Goal: Task Accomplishment & Management: Manage account settings

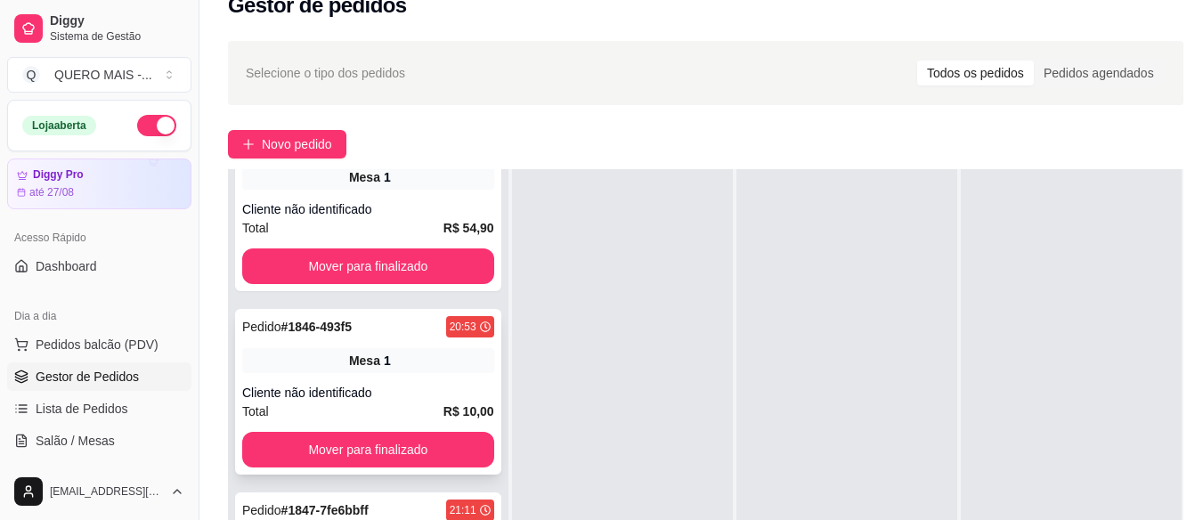
scroll to position [267, 0]
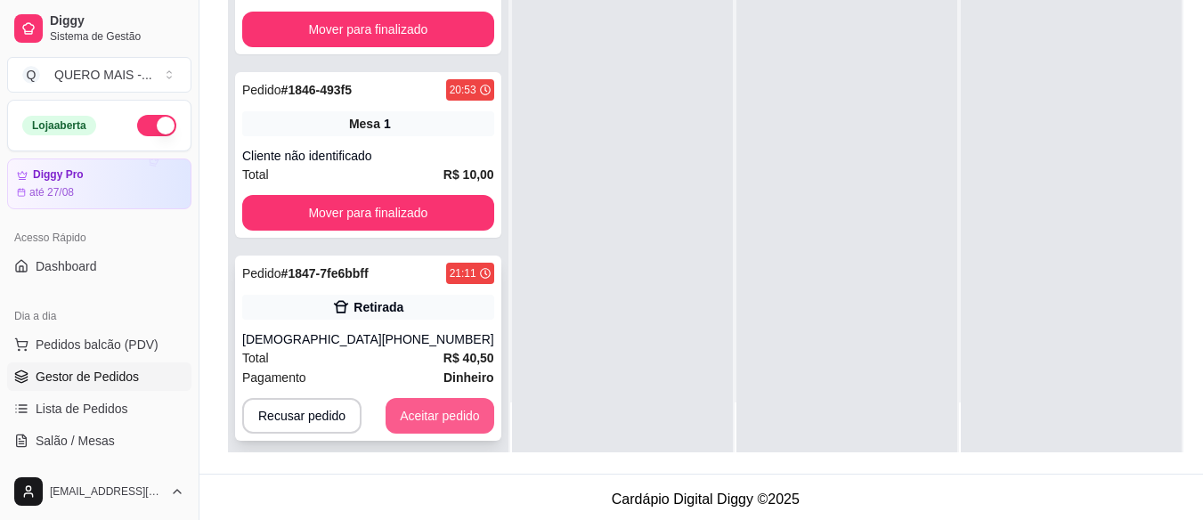
click at [425, 399] on button "Aceitar pedido" at bounding box center [440, 416] width 109 height 36
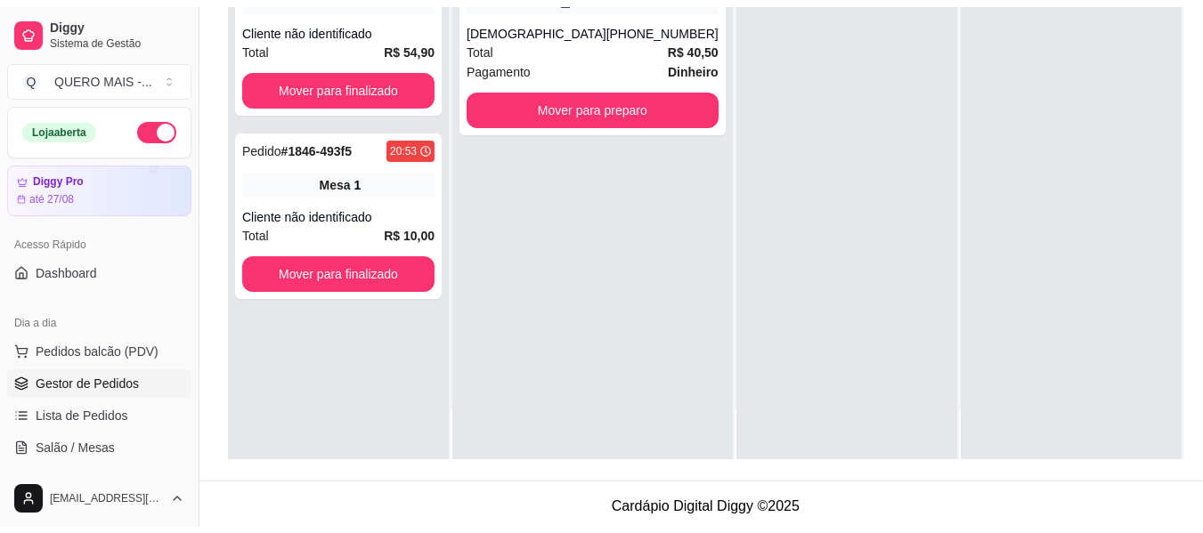
scroll to position [0, 0]
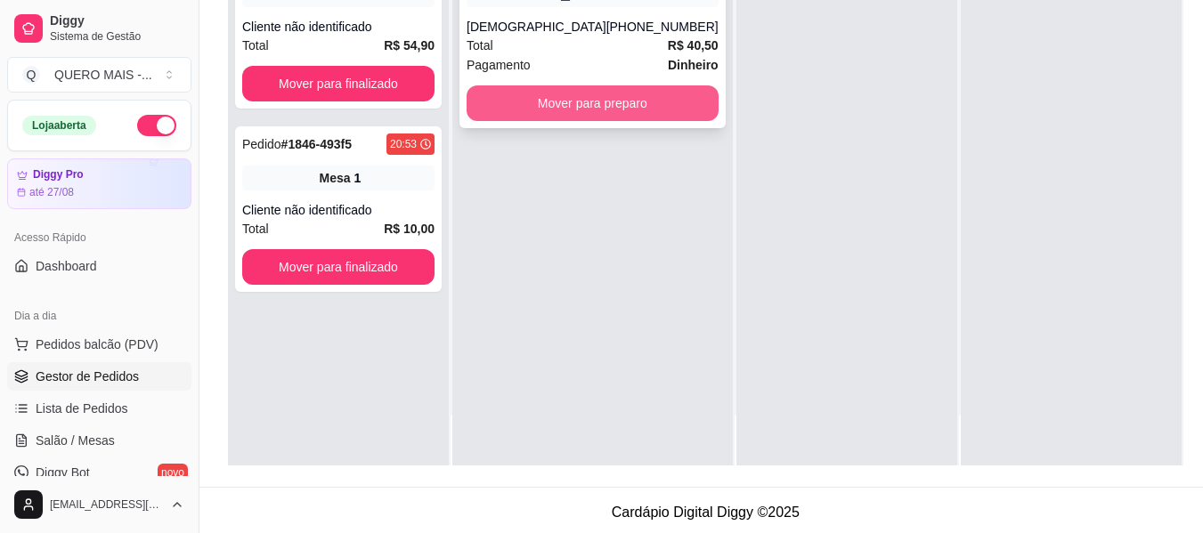
click at [589, 104] on button "Mover para preparo" at bounding box center [593, 103] width 252 height 36
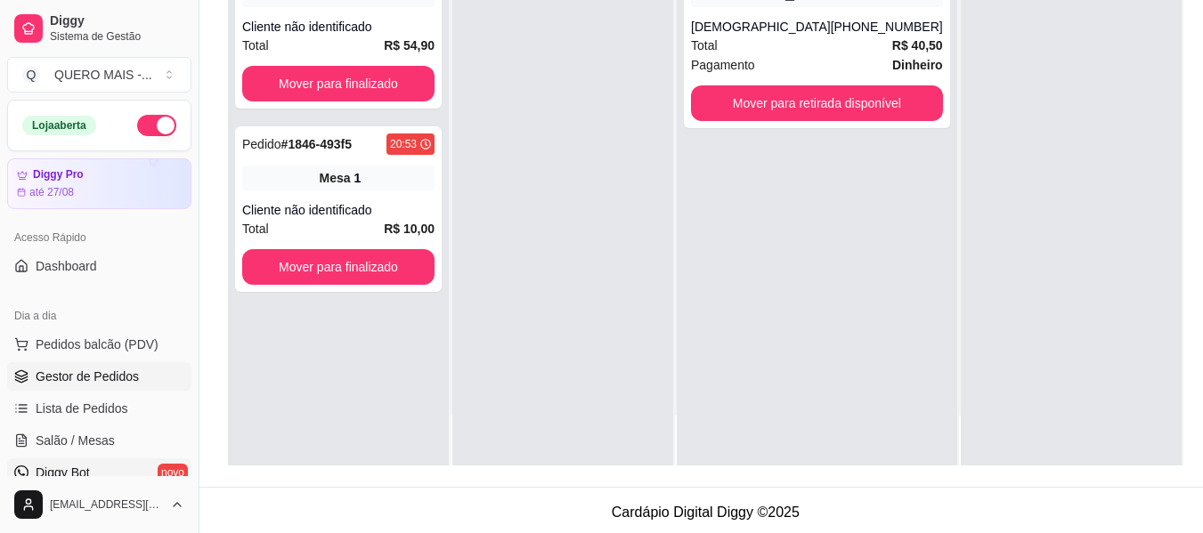
scroll to position [267, 0]
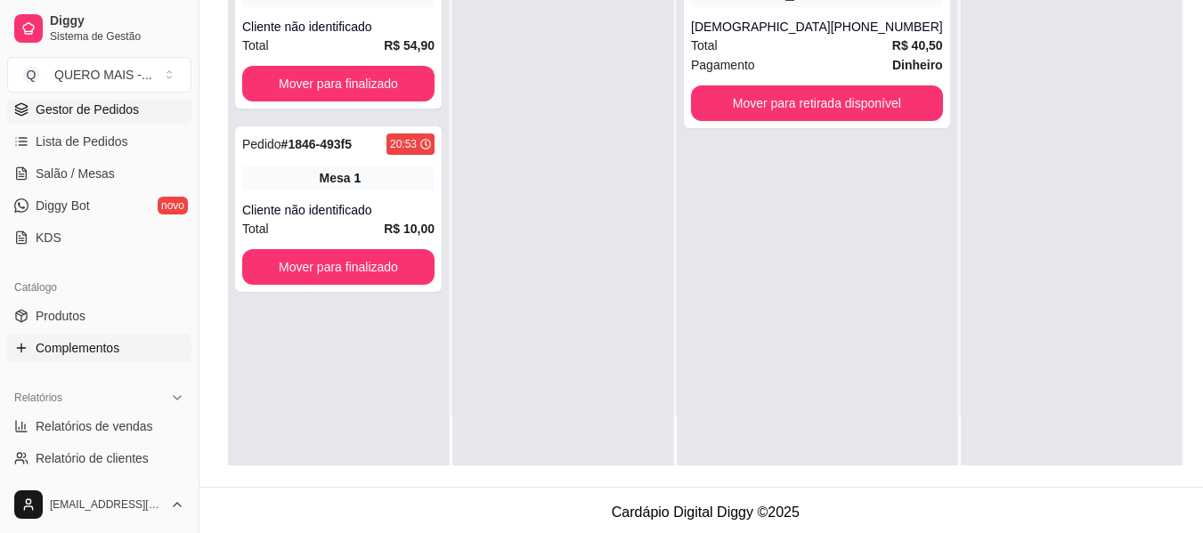
click at [120, 355] on link "Complementos" at bounding box center [99, 348] width 184 height 28
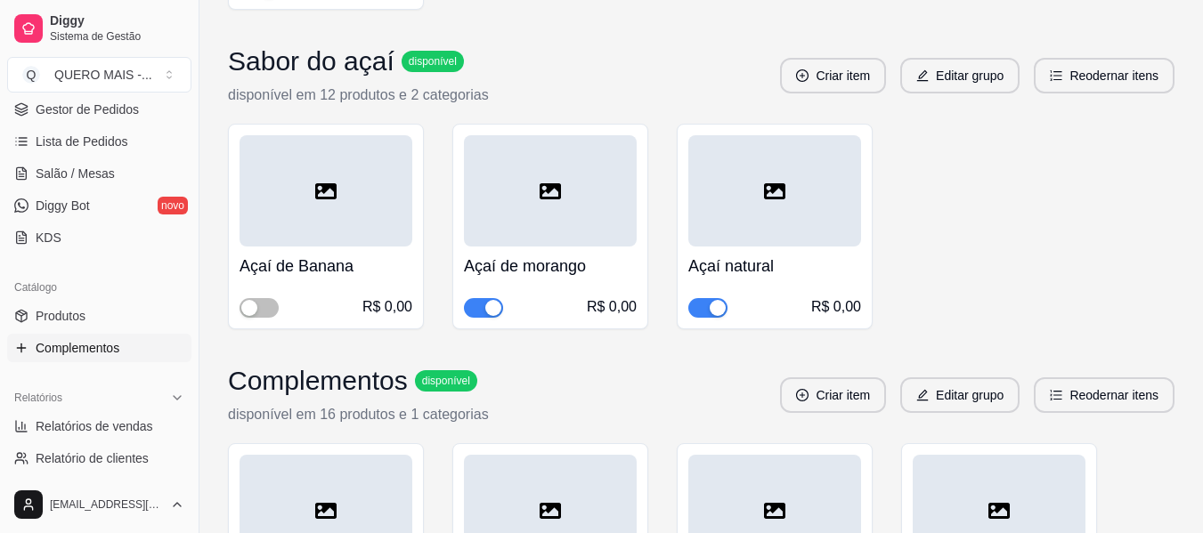
scroll to position [4007, 0]
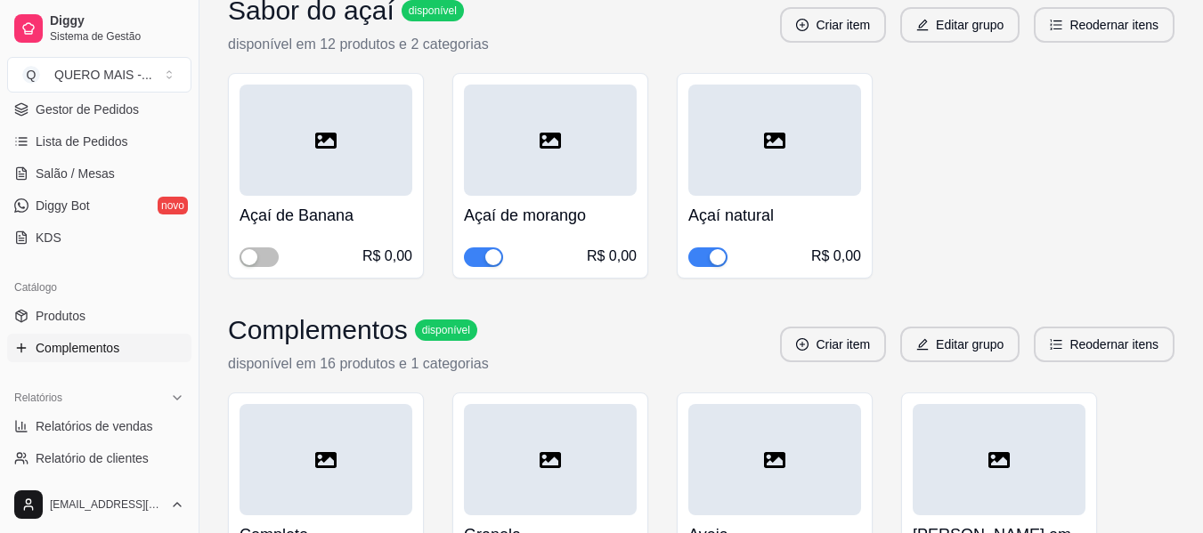
drag, startPoint x: 718, startPoint y: 266, endPoint x: 709, endPoint y: 289, distance: 24.8
click at [719, 265] on div "button" at bounding box center [718, 257] width 16 height 16
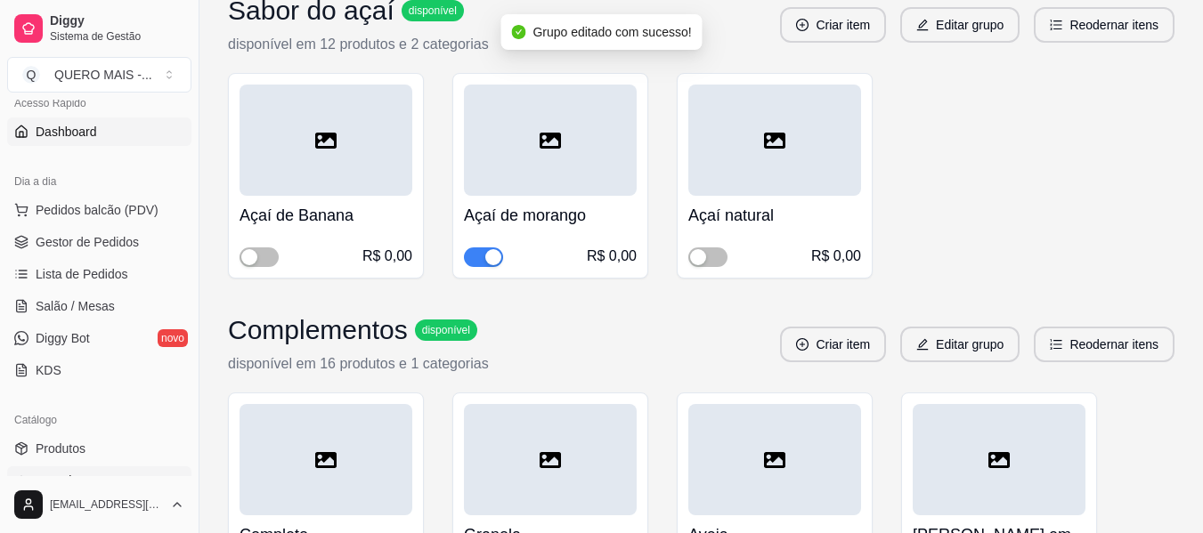
scroll to position [0, 0]
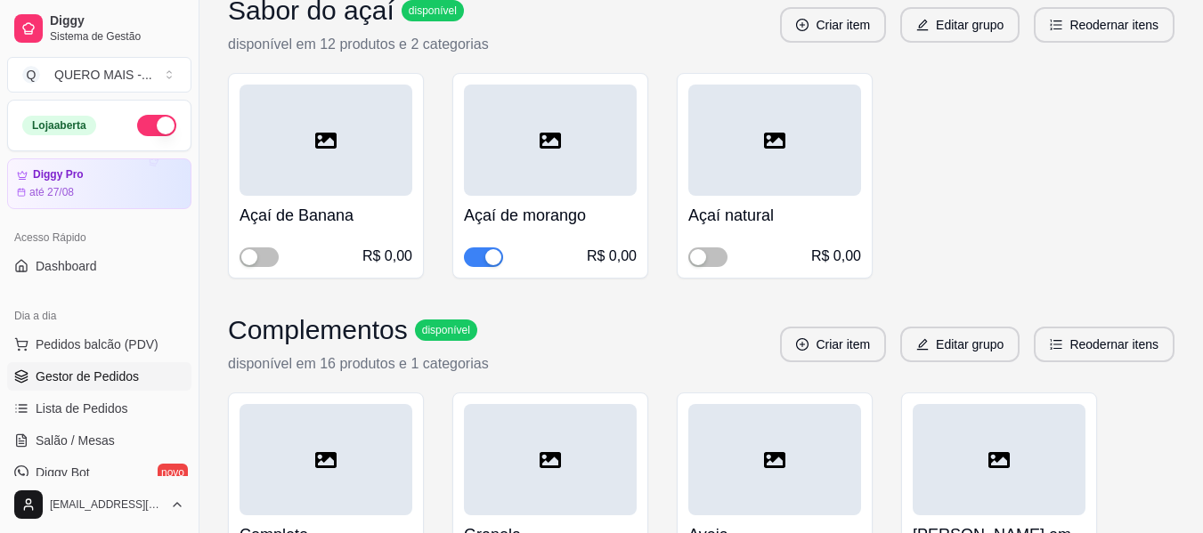
click at [128, 369] on span "Gestor de Pedidos" at bounding box center [87, 377] width 103 height 18
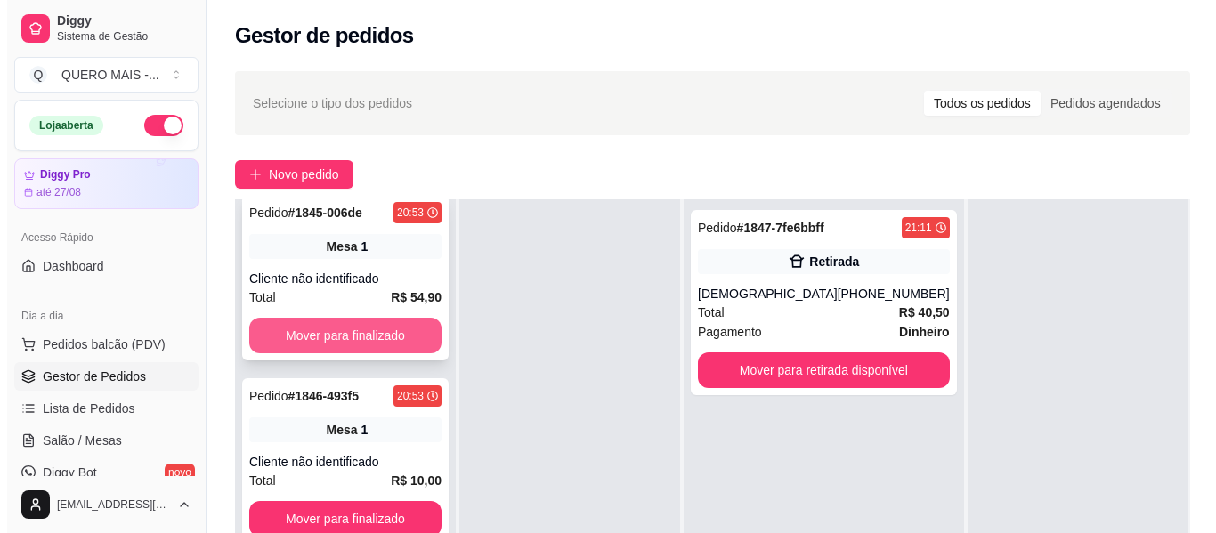
scroll to position [35, 0]
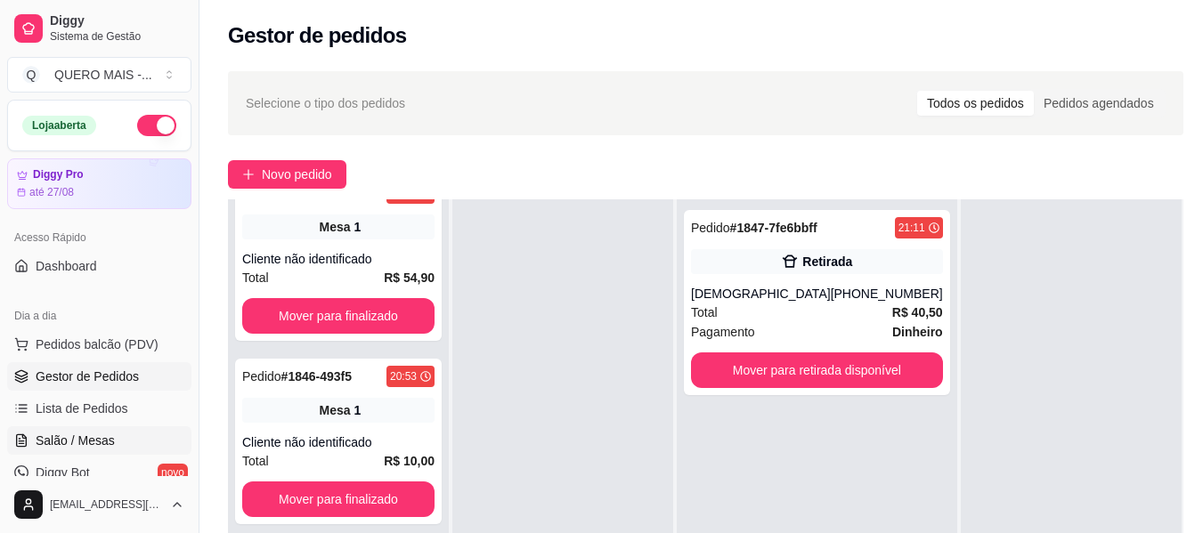
click at [75, 437] on span "Salão / Mesas" at bounding box center [75, 441] width 79 height 18
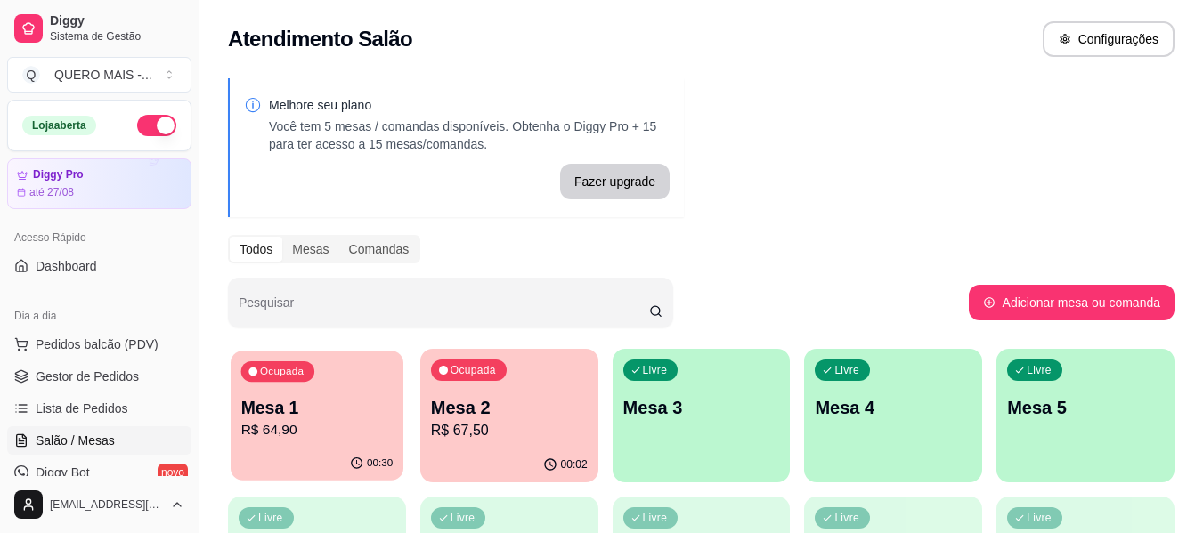
click at [299, 430] on p "R$ 64,90" at bounding box center [317, 430] width 152 height 20
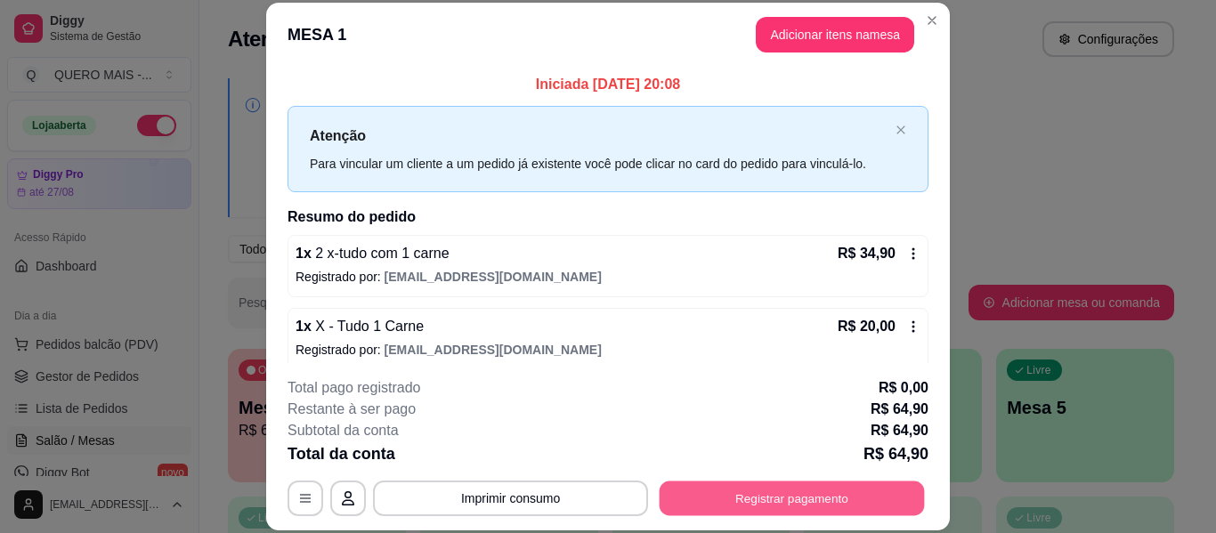
click at [755, 493] on button "Registrar pagamento" at bounding box center [792, 499] width 265 height 35
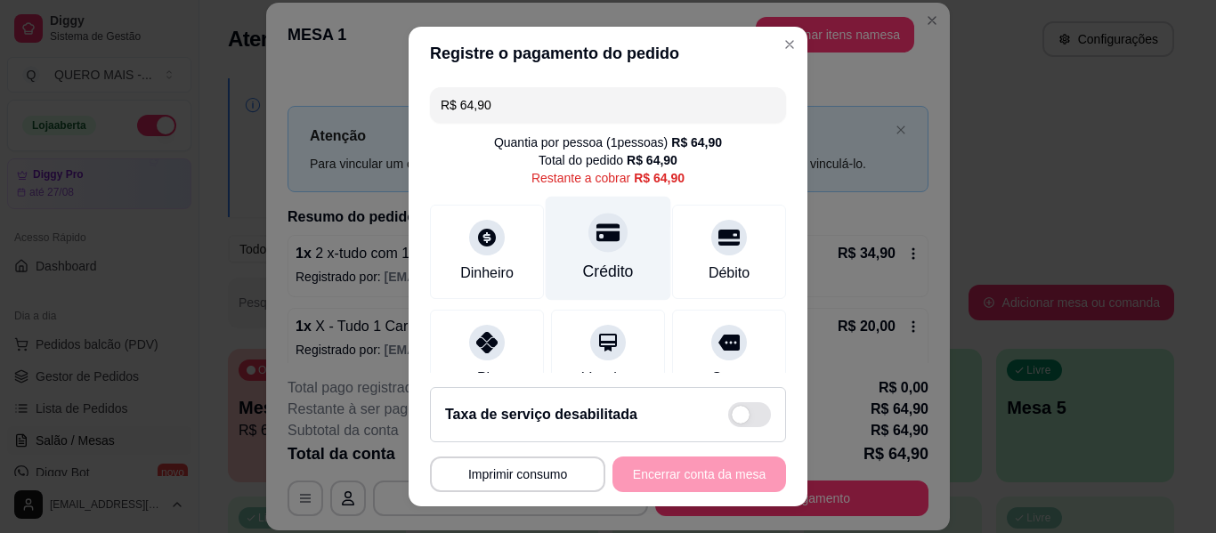
click at [597, 237] on icon at bounding box center [608, 232] width 23 height 18
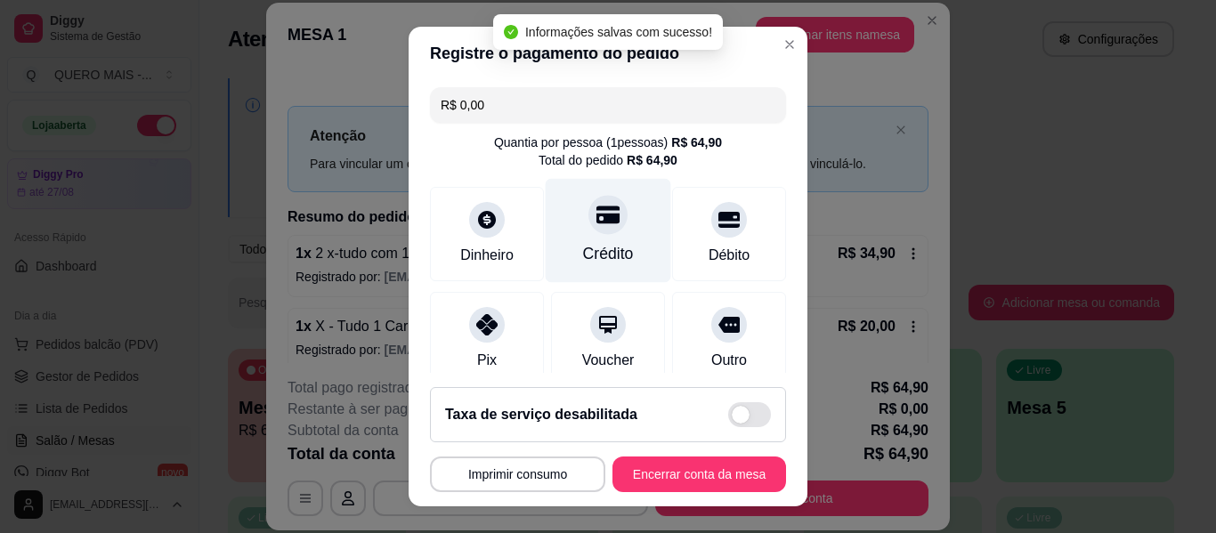
type input "R$ 0,00"
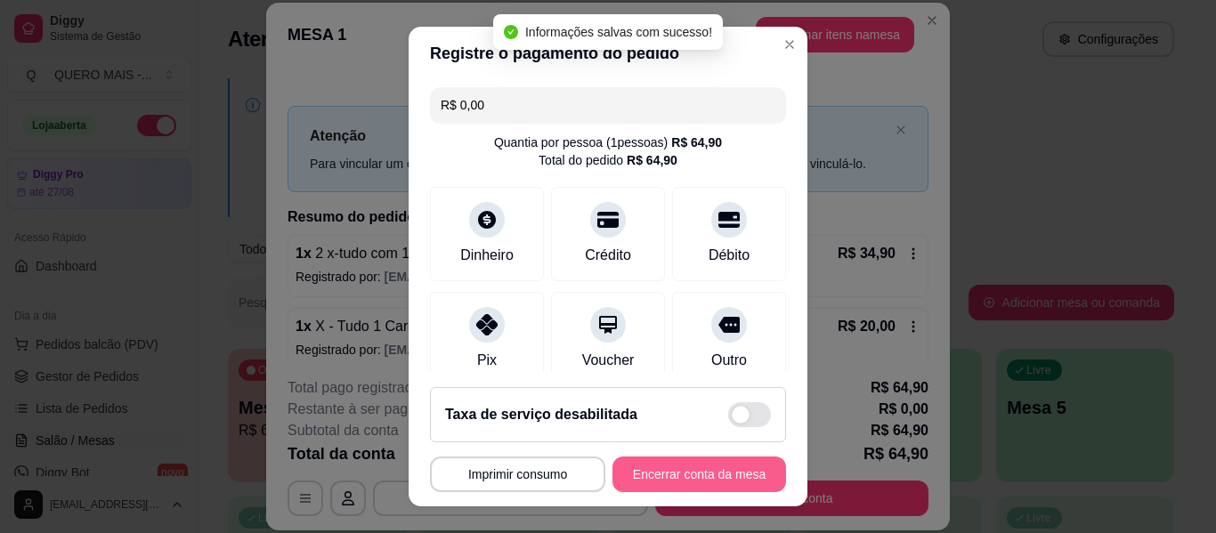
click at [686, 467] on button "Encerrar conta da mesa" at bounding box center [700, 475] width 174 height 36
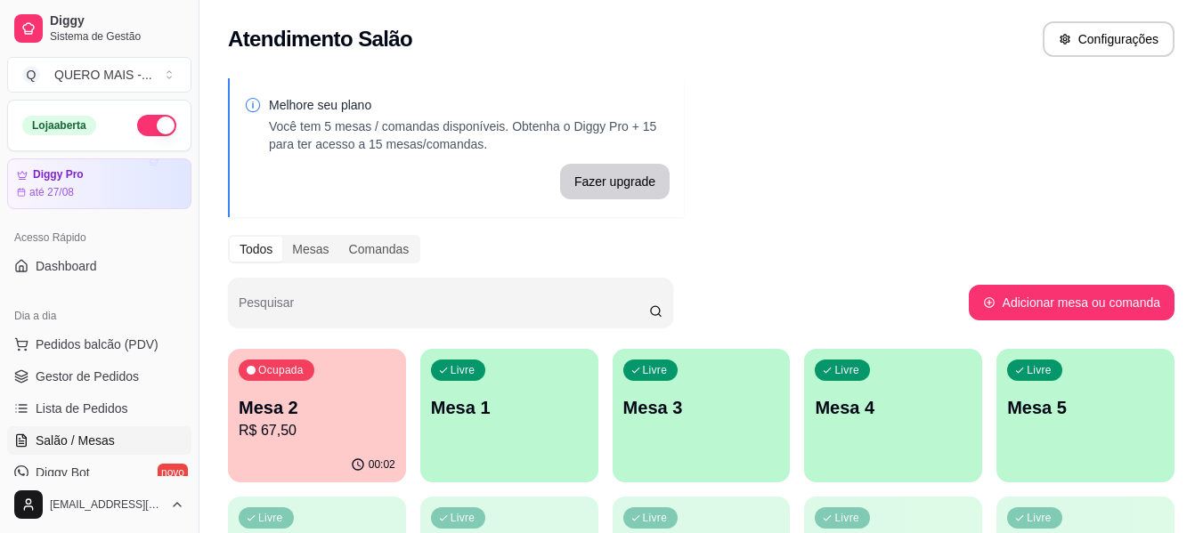
click at [306, 430] on p "R$ 67,50" at bounding box center [317, 430] width 157 height 21
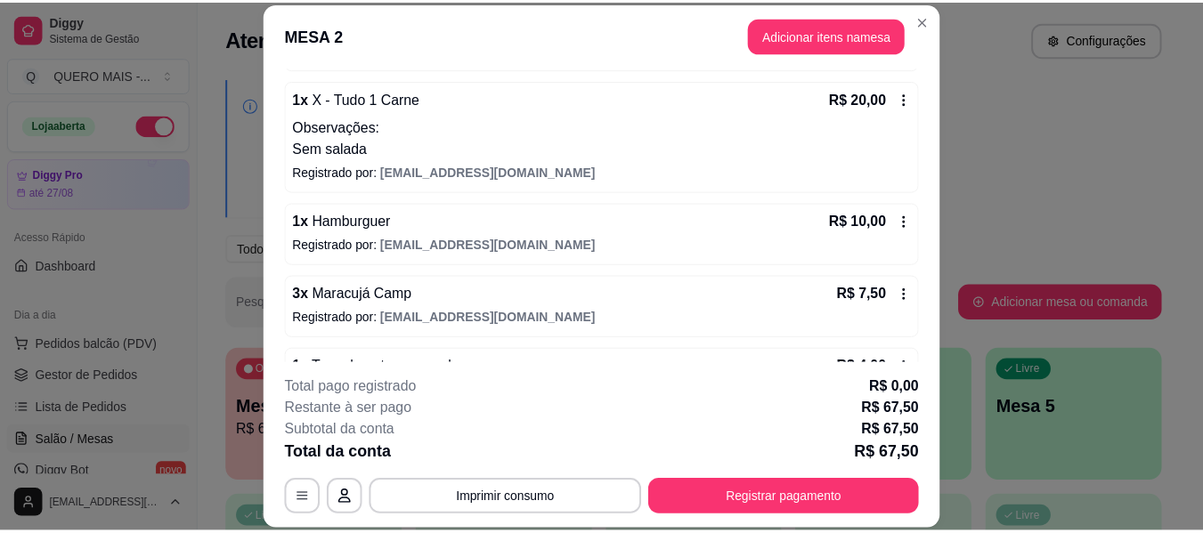
scroll to position [283, 0]
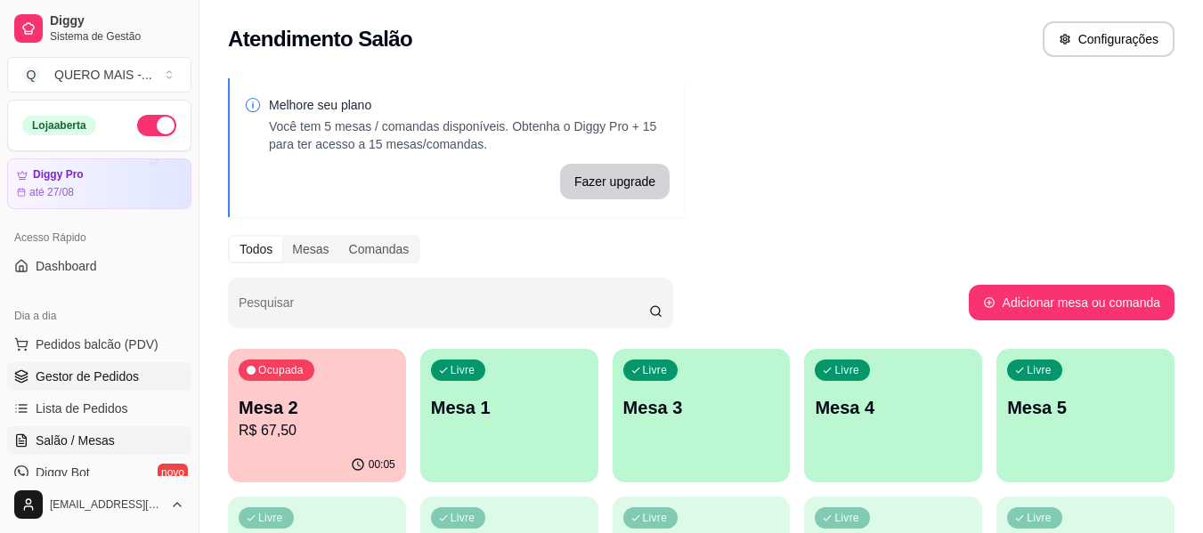
click at [85, 380] on span "Gestor de Pedidos" at bounding box center [87, 377] width 103 height 18
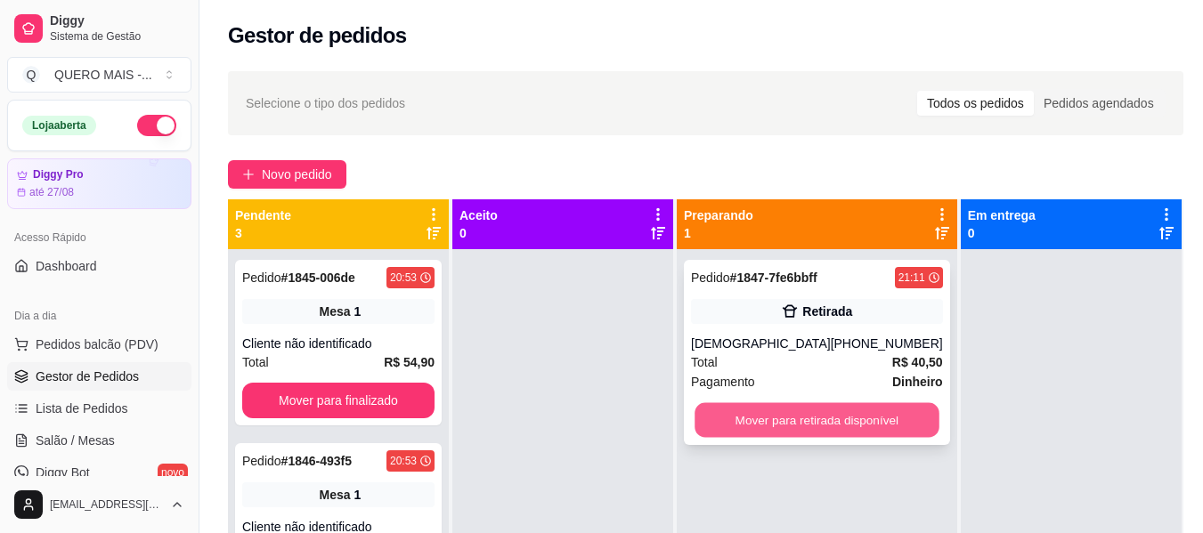
click at [849, 429] on button "Mover para retirada disponível" at bounding box center [817, 420] width 244 height 35
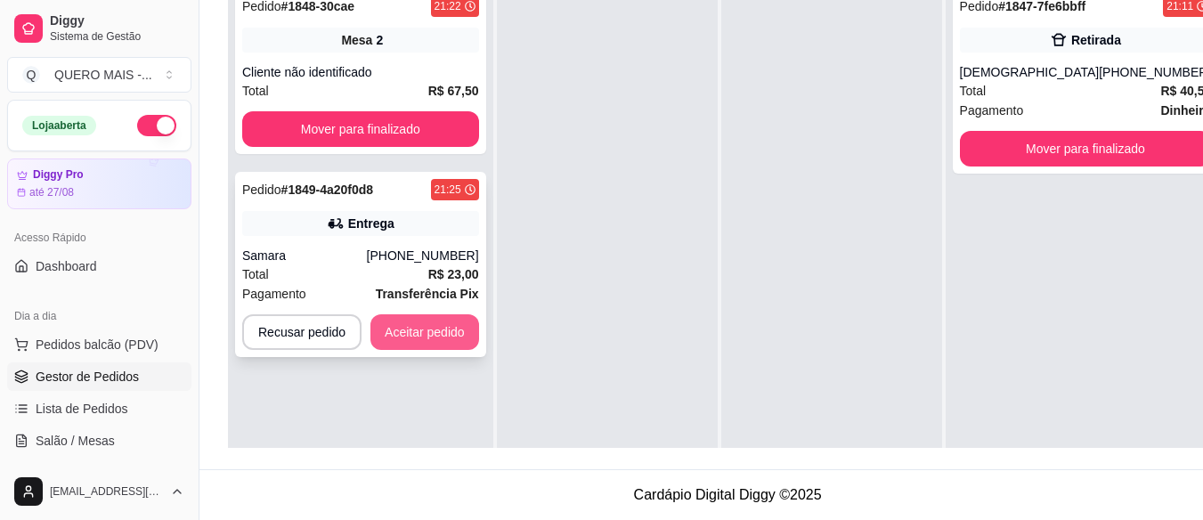
click at [407, 331] on button "Aceitar pedido" at bounding box center [424, 332] width 109 height 36
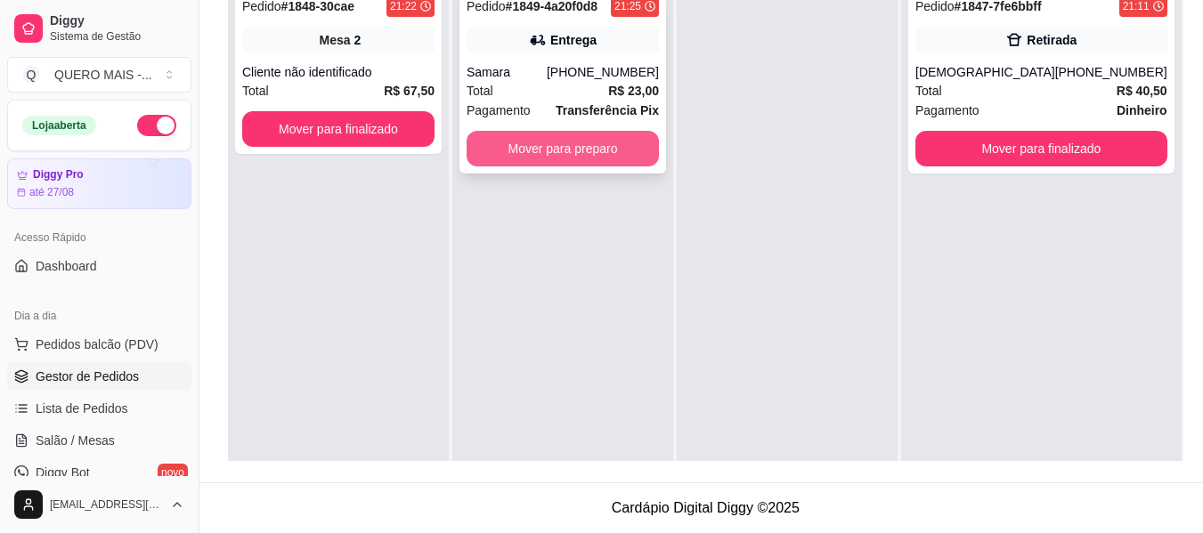
click at [586, 154] on button "Mover para preparo" at bounding box center [563, 149] width 192 height 36
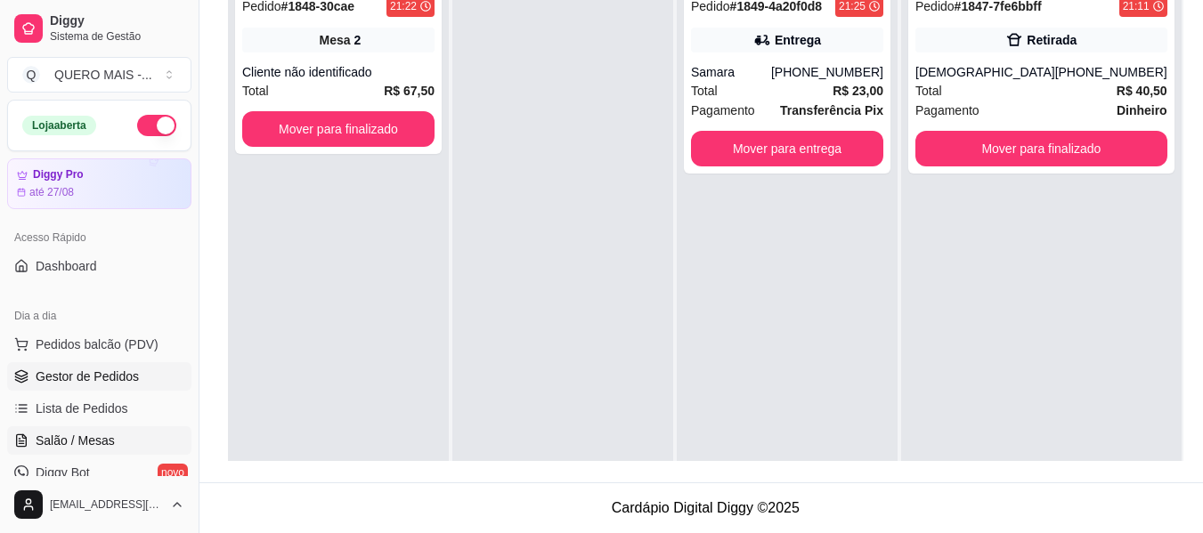
click at [95, 442] on span "Salão / Mesas" at bounding box center [75, 441] width 79 height 18
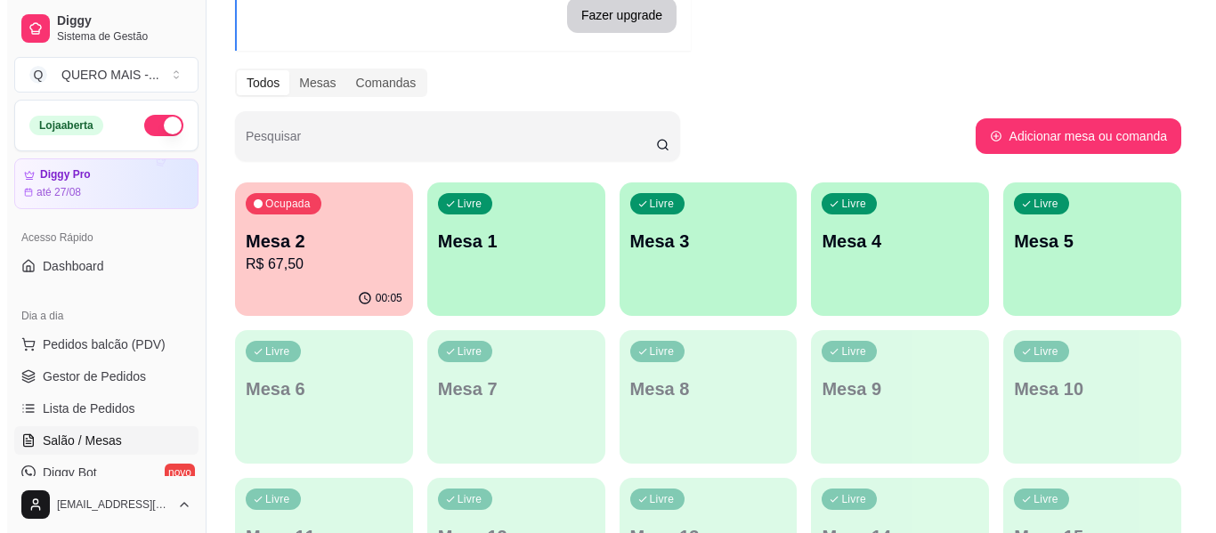
scroll to position [178, 0]
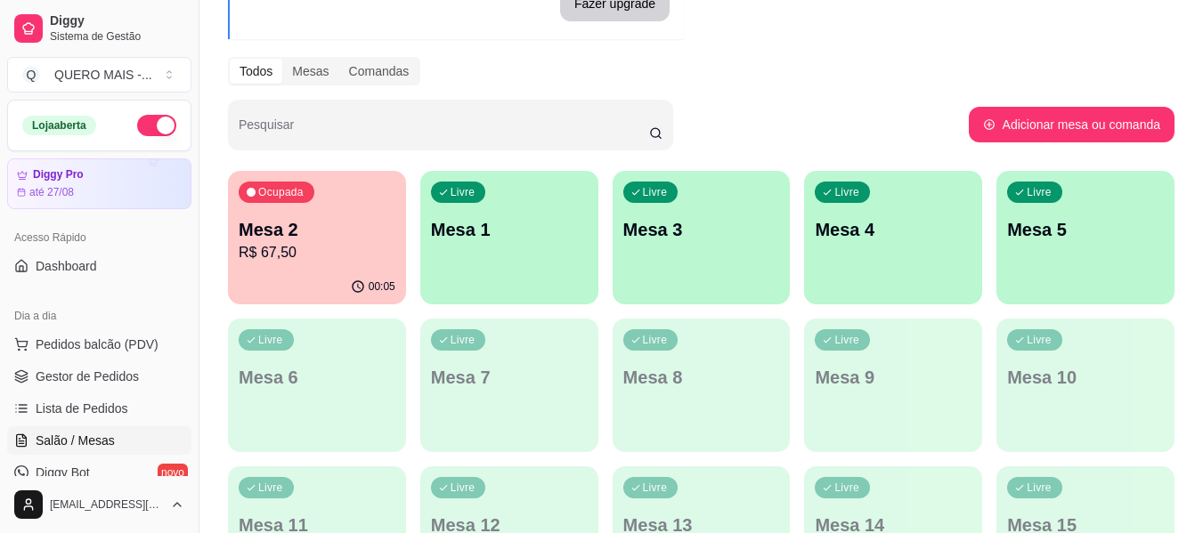
click at [527, 250] on div "Livre Mesa 1" at bounding box center [509, 227] width 178 height 112
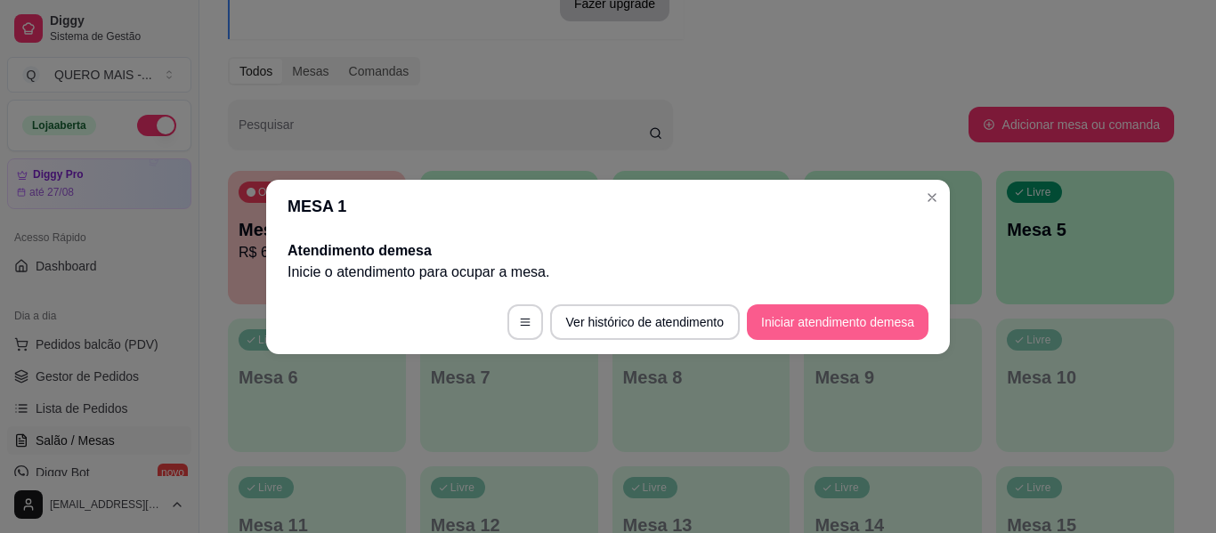
click at [804, 323] on button "Iniciar atendimento de mesa" at bounding box center [838, 323] width 182 height 36
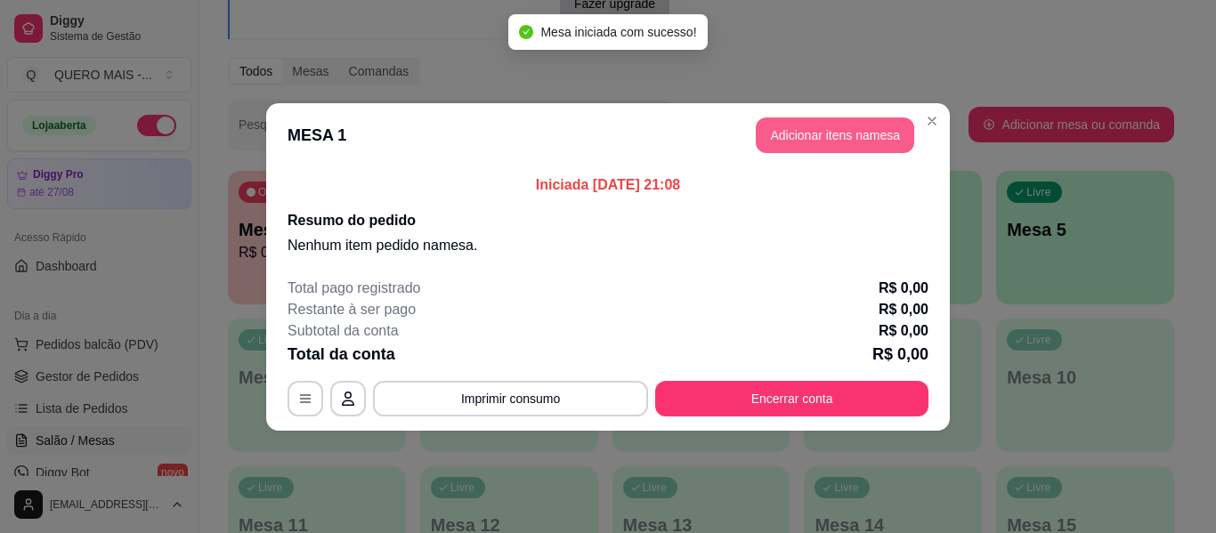
click at [854, 136] on button "Adicionar itens na mesa" at bounding box center [835, 136] width 158 height 36
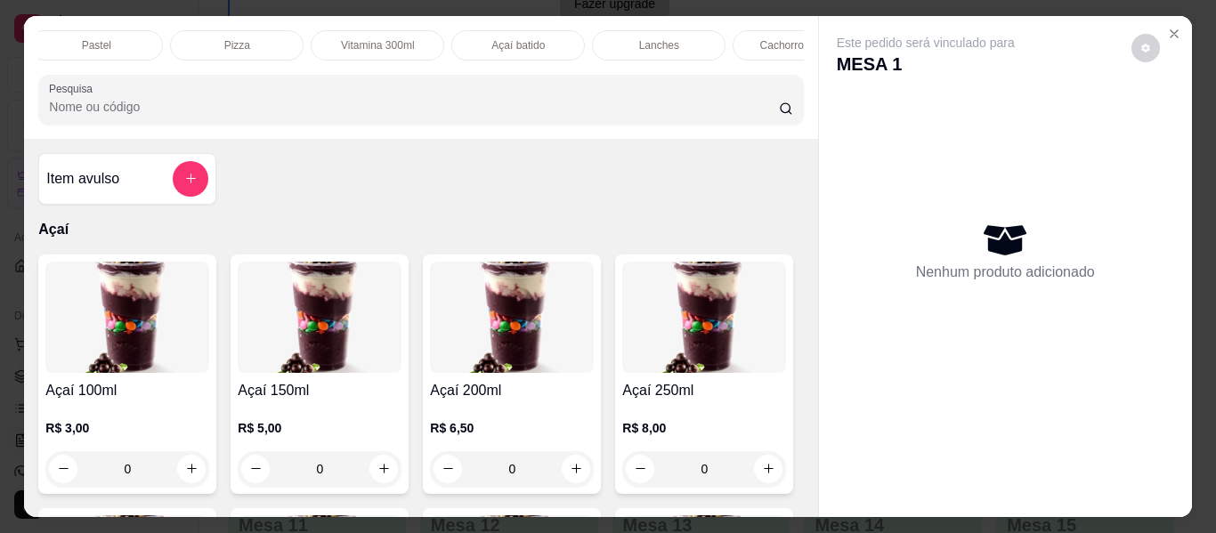
scroll to position [0, 335]
click at [467, 38] on p "Açaí batido" at bounding box center [473, 45] width 53 height 14
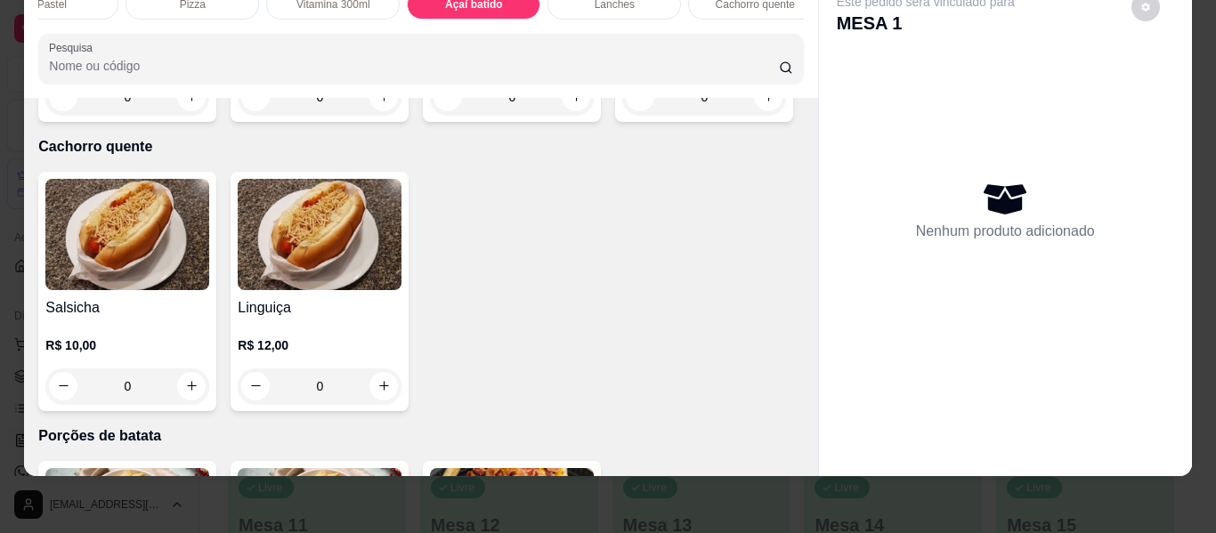
scroll to position [2873, 0]
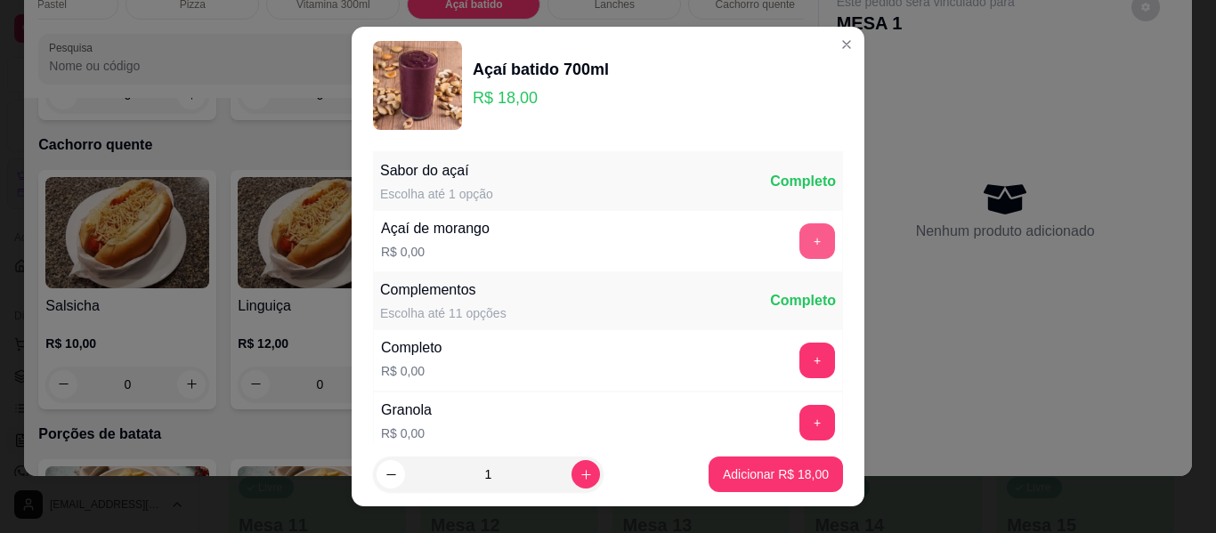
click at [800, 237] on button "+" at bounding box center [818, 241] width 36 height 36
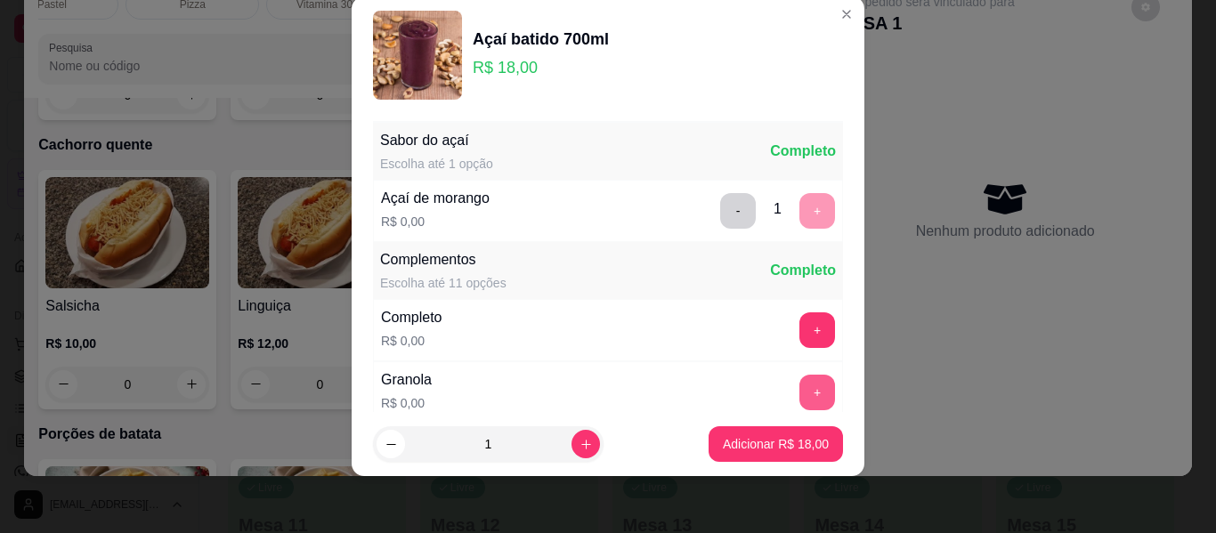
scroll to position [128, 0]
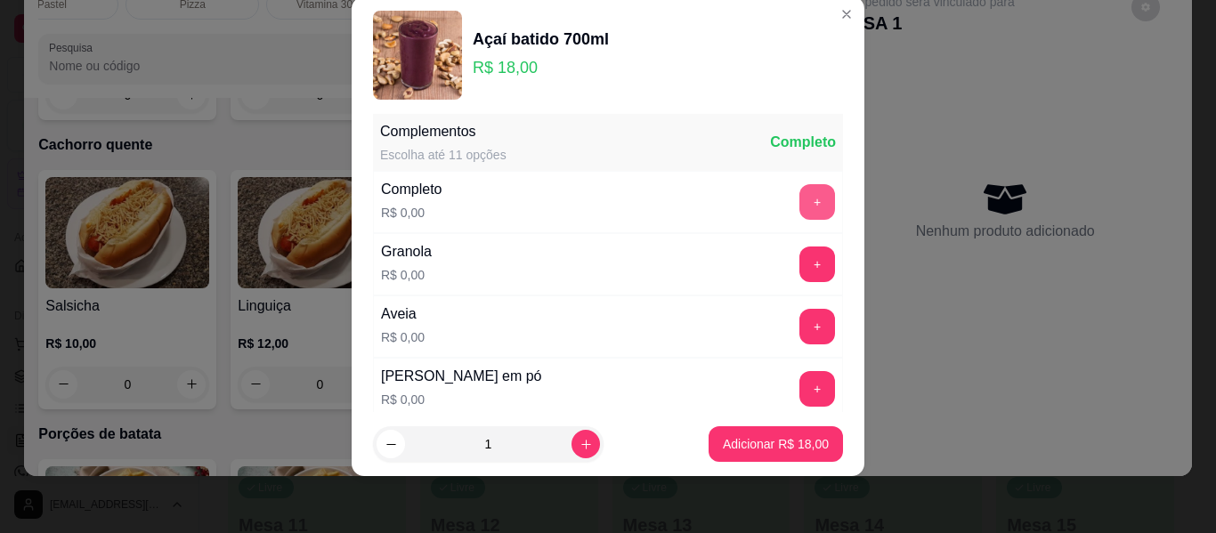
click at [800, 197] on button "+" at bounding box center [818, 202] width 36 height 36
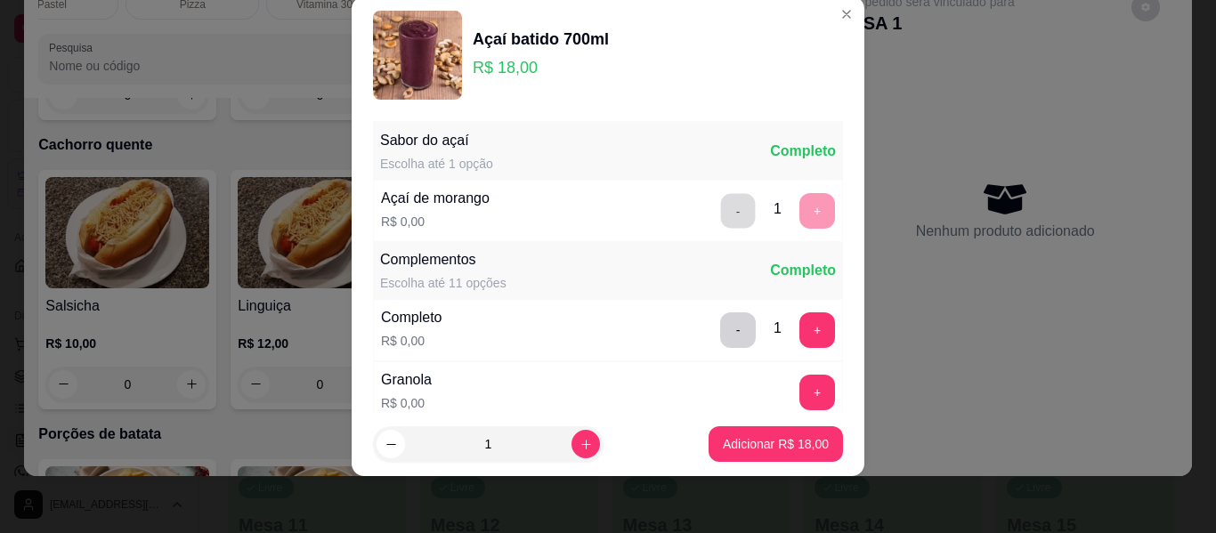
click at [721, 206] on button "-" at bounding box center [738, 211] width 35 height 35
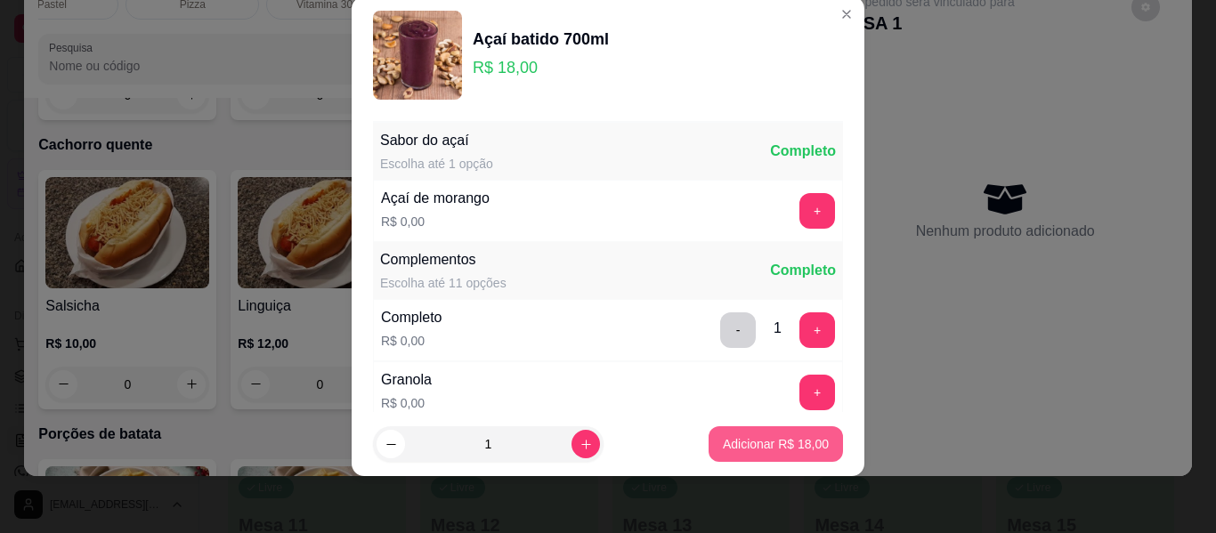
click at [753, 445] on p "Adicionar R$ 18,00" at bounding box center [776, 444] width 106 height 18
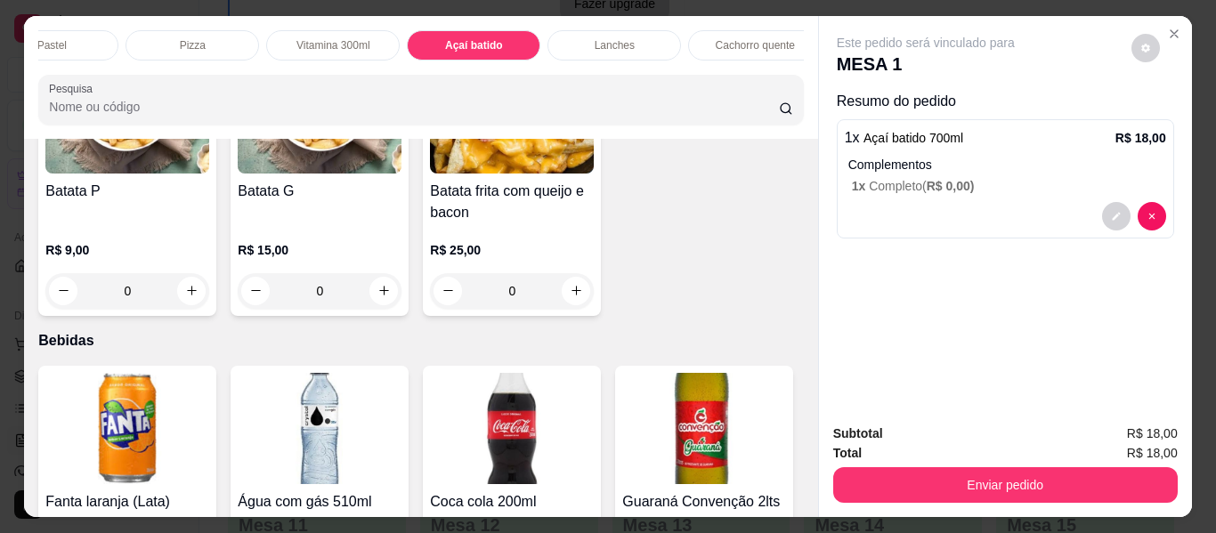
click at [180, 38] on p "Pizza" at bounding box center [193, 45] width 26 height 14
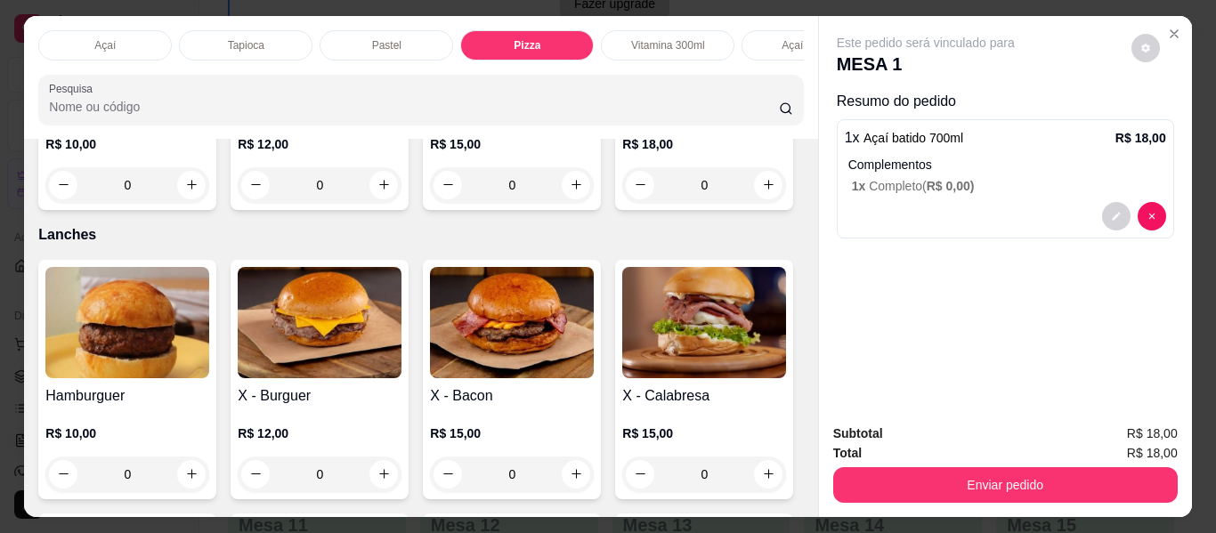
click at [407, 35] on div "Pastel" at bounding box center [387, 45] width 134 height 30
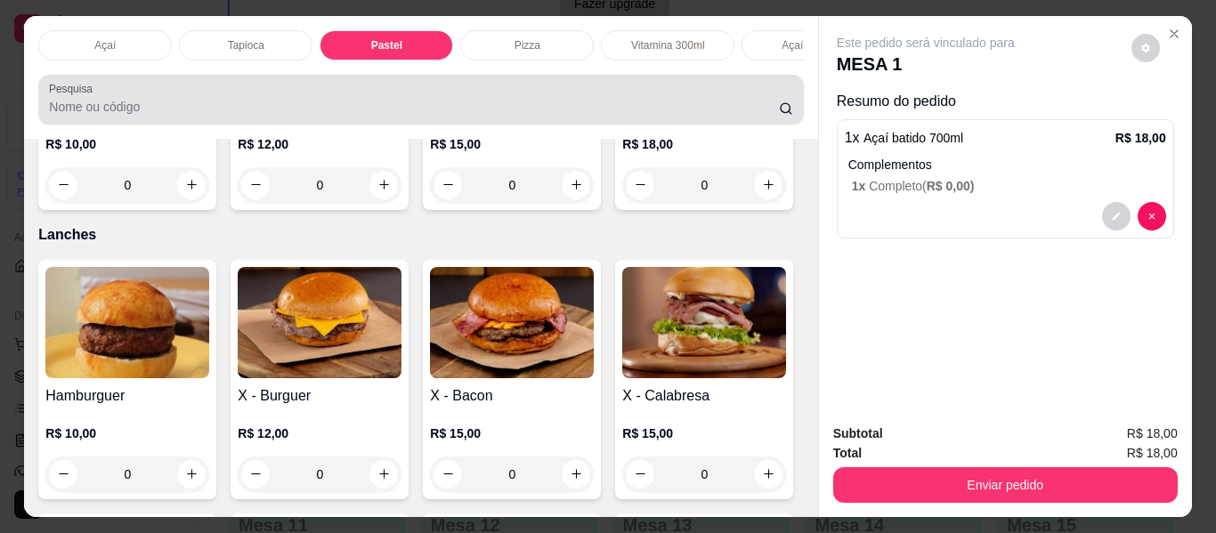
scroll to position [48, 0]
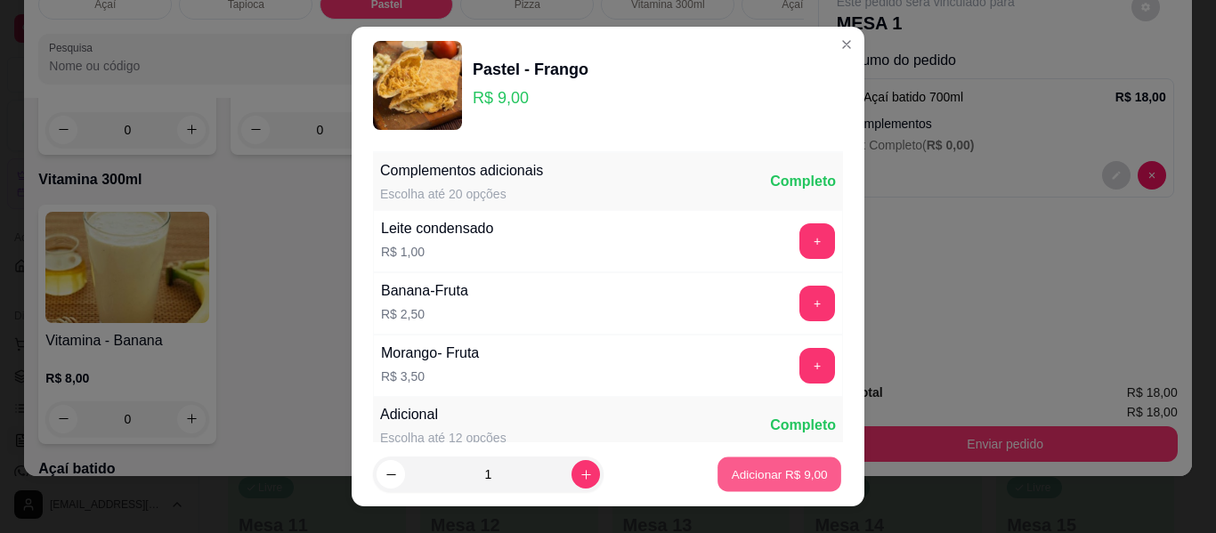
click at [768, 477] on p "Adicionar R$ 9,00" at bounding box center [779, 474] width 96 height 17
type input "1"
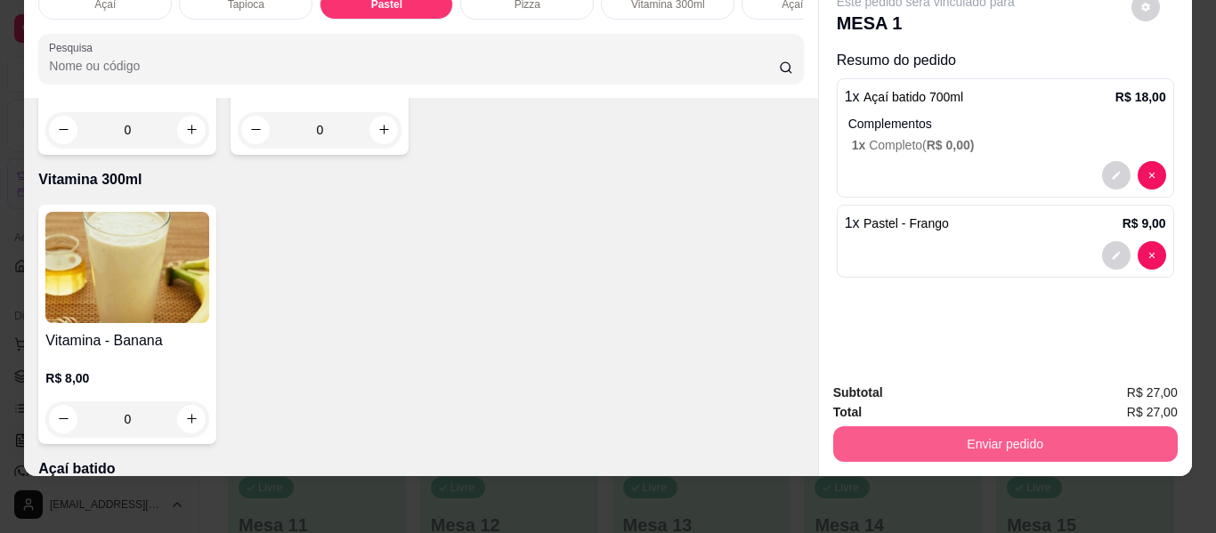
click at [974, 431] on button "Enviar pedido" at bounding box center [1005, 444] width 345 height 36
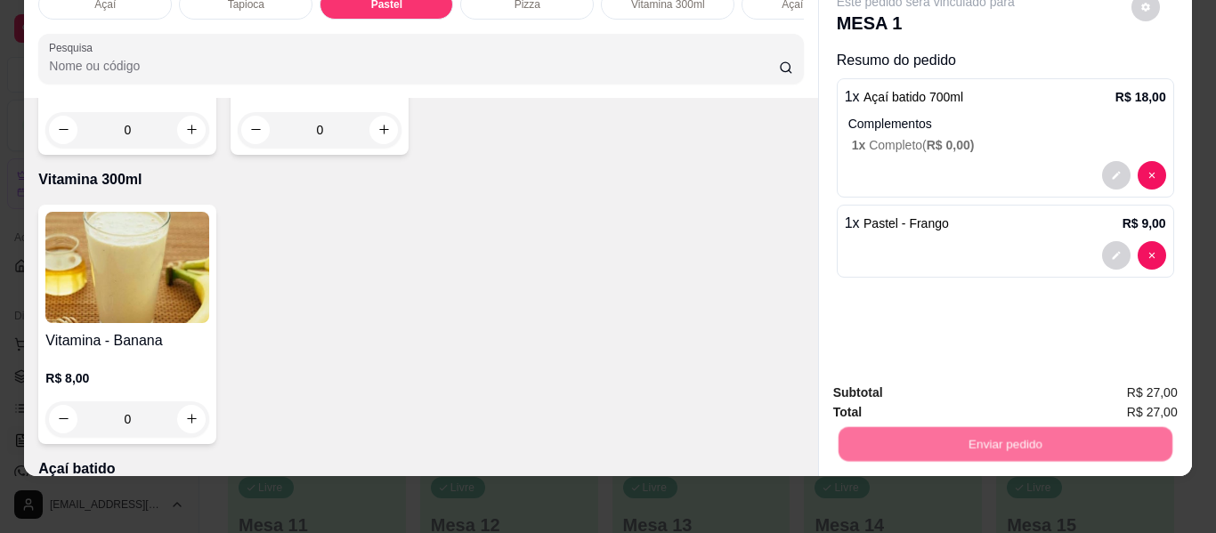
click at [967, 389] on button "Não registrar e enviar pedido" at bounding box center [946, 387] width 185 height 34
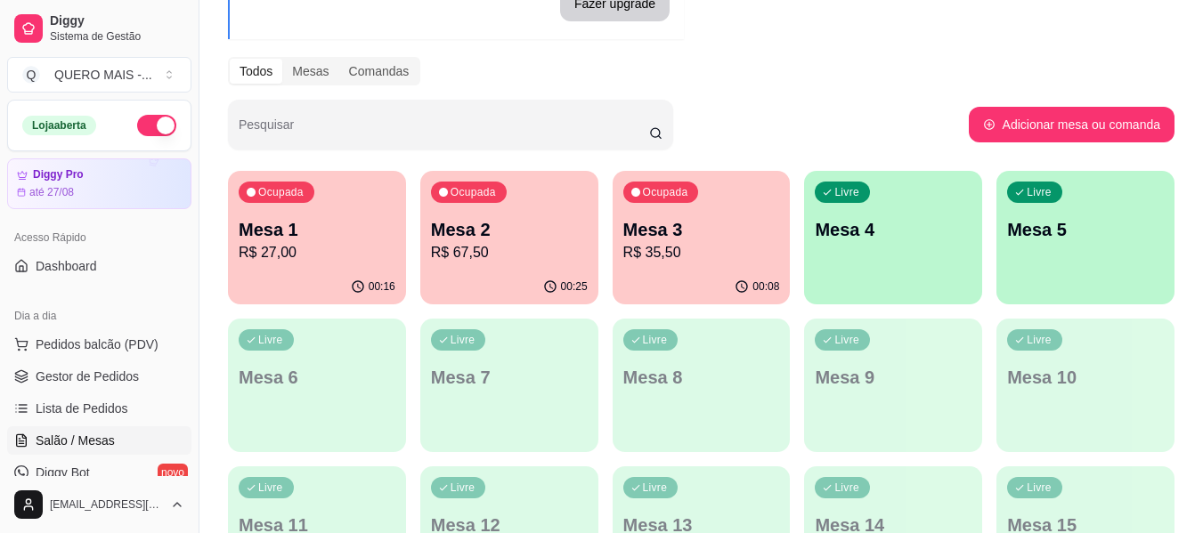
click at [288, 277] on div "00:16" at bounding box center [317, 287] width 178 height 35
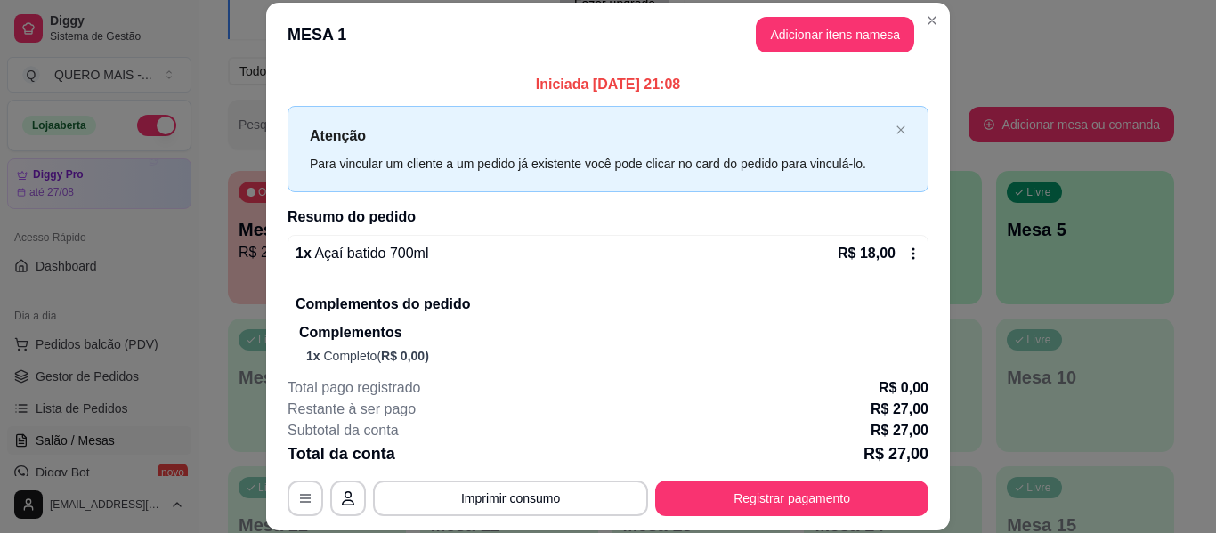
scroll to position [115, 0]
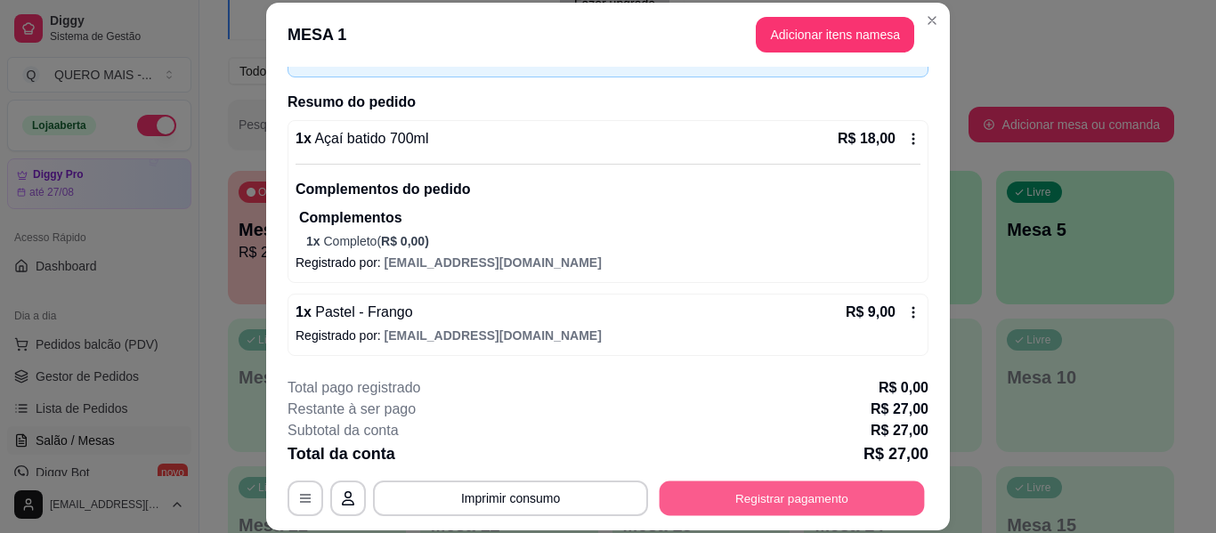
click at [804, 498] on button "Registrar pagamento" at bounding box center [792, 499] width 265 height 35
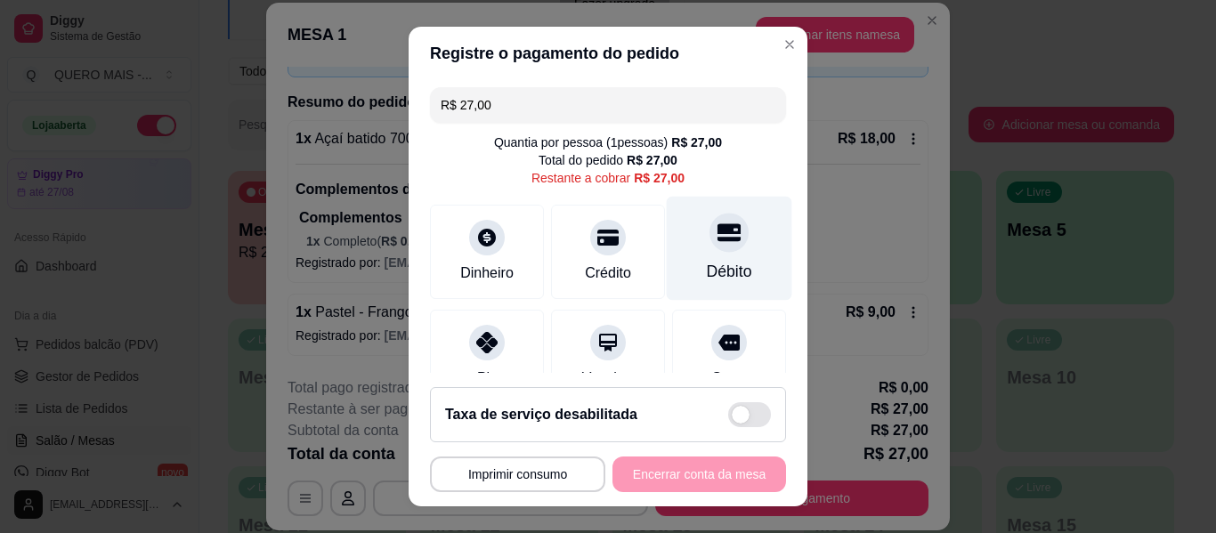
click at [689, 252] on div "Débito" at bounding box center [730, 249] width 126 height 104
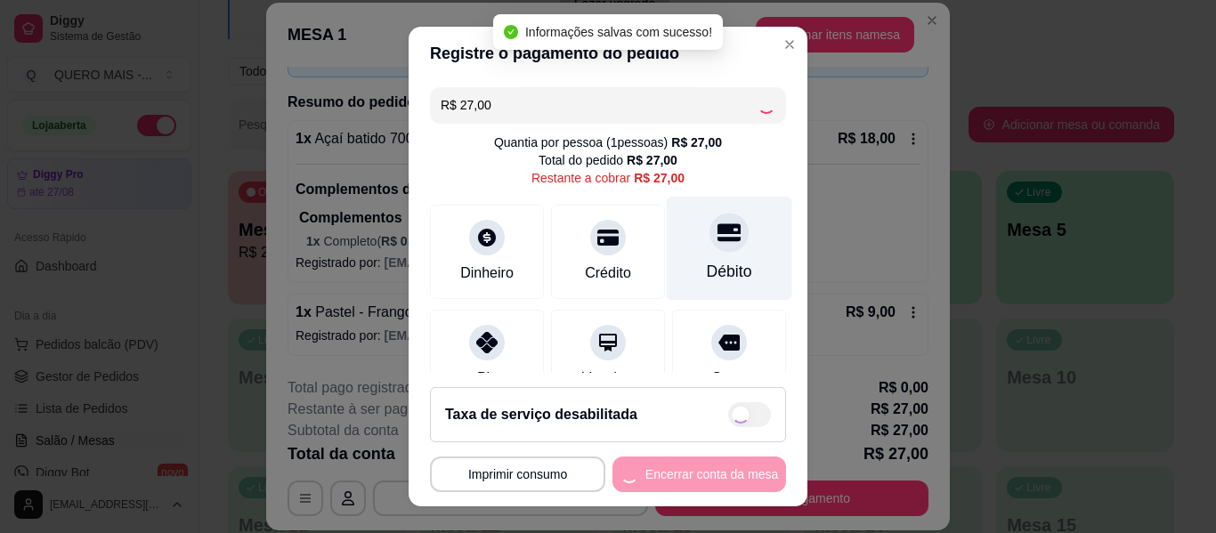
type input "R$ 0,00"
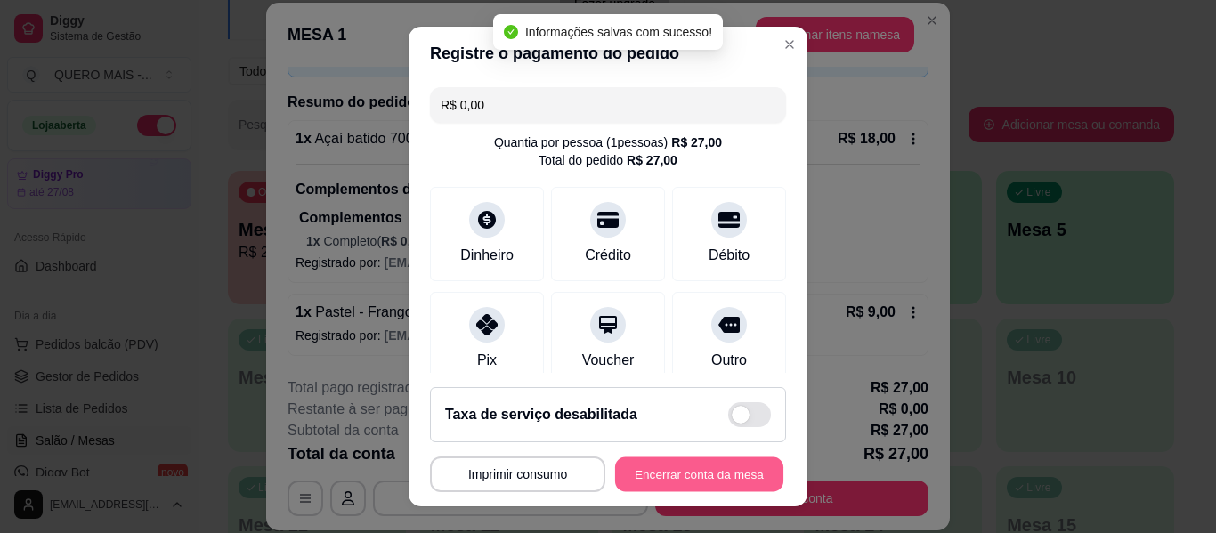
click at [686, 474] on button "Encerrar conta da mesa" at bounding box center [699, 475] width 168 height 35
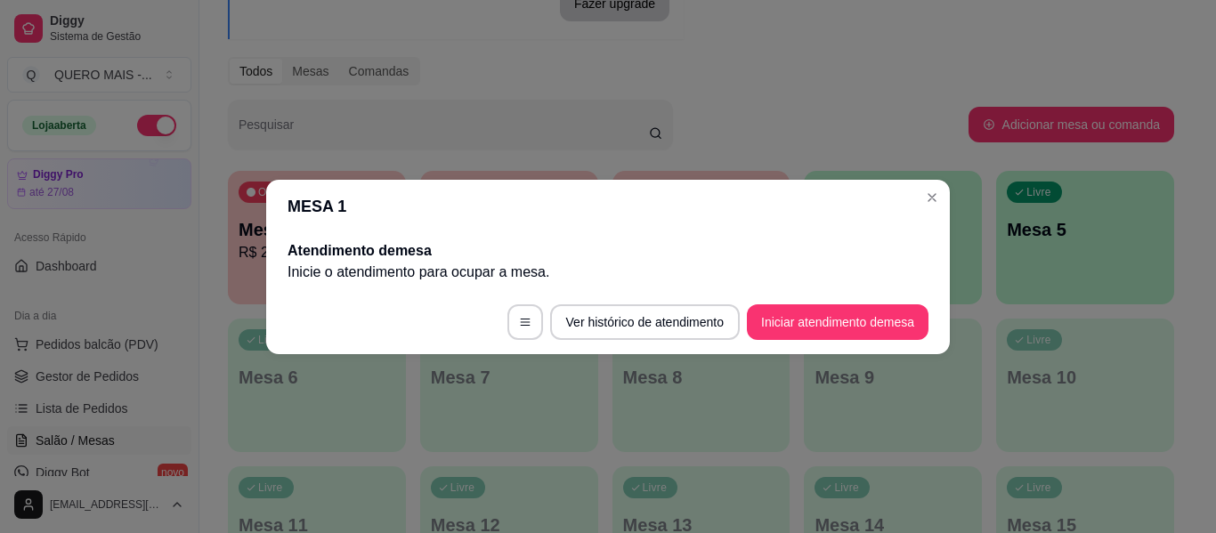
scroll to position [0, 0]
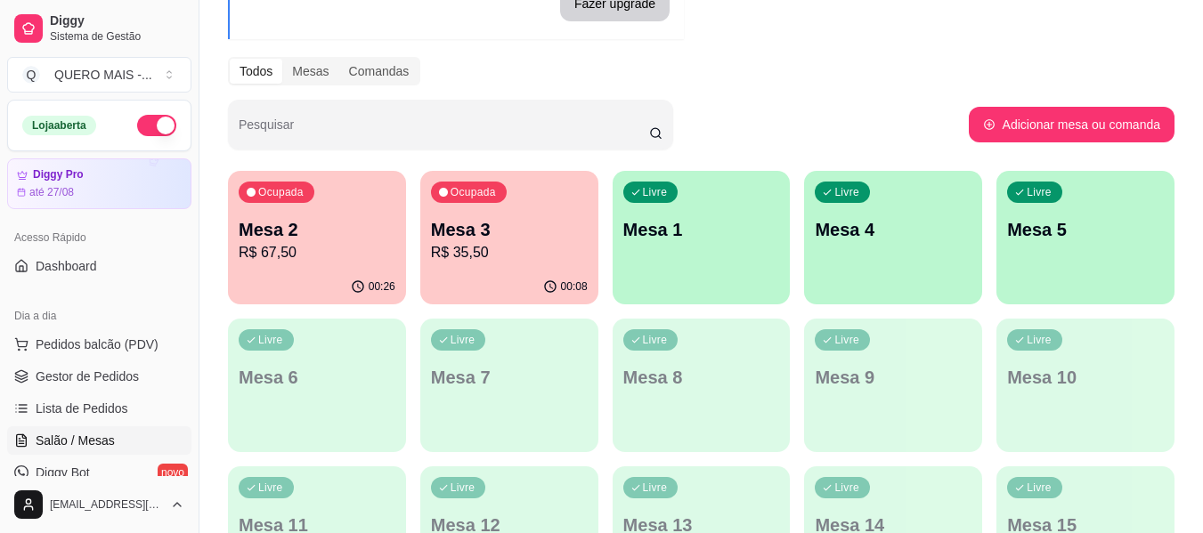
click at [318, 255] on p "R$ 67,50" at bounding box center [317, 252] width 157 height 21
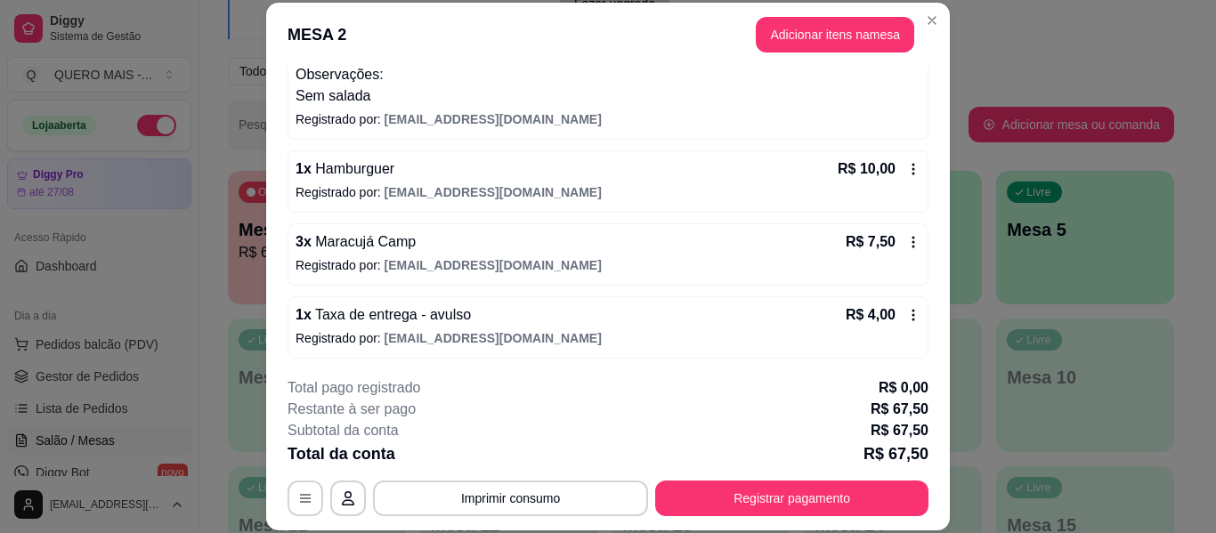
scroll to position [283, 0]
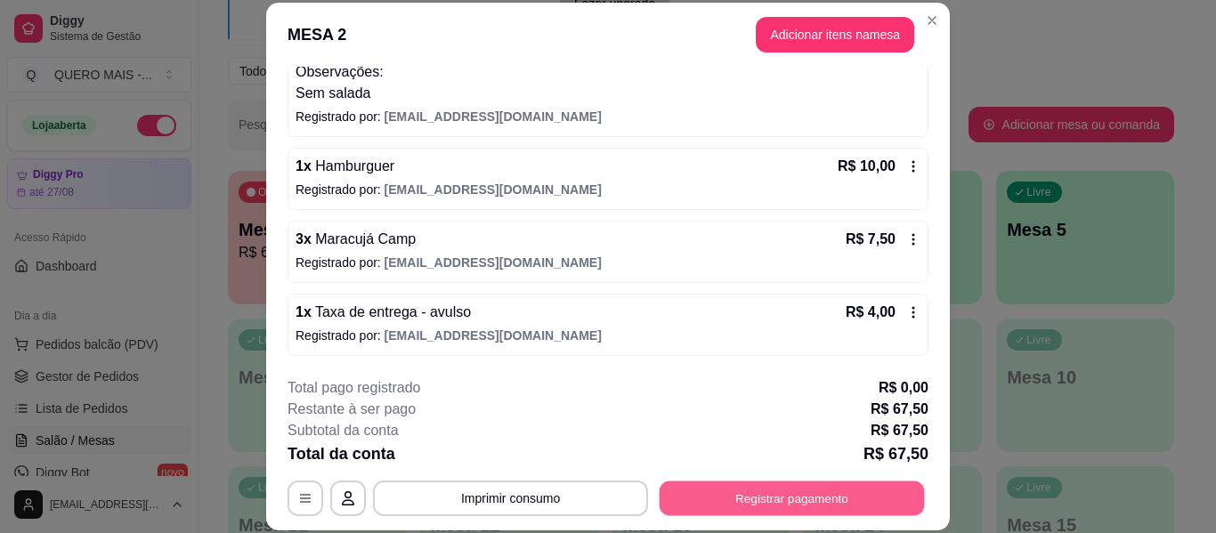
click at [761, 497] on button "Registrar pagamento" at bounding box center [792, 499] width 265 height 35
click at [800, 500] on button "Registrar pagamento" at bounding box center [791, 499] width 273 height 36
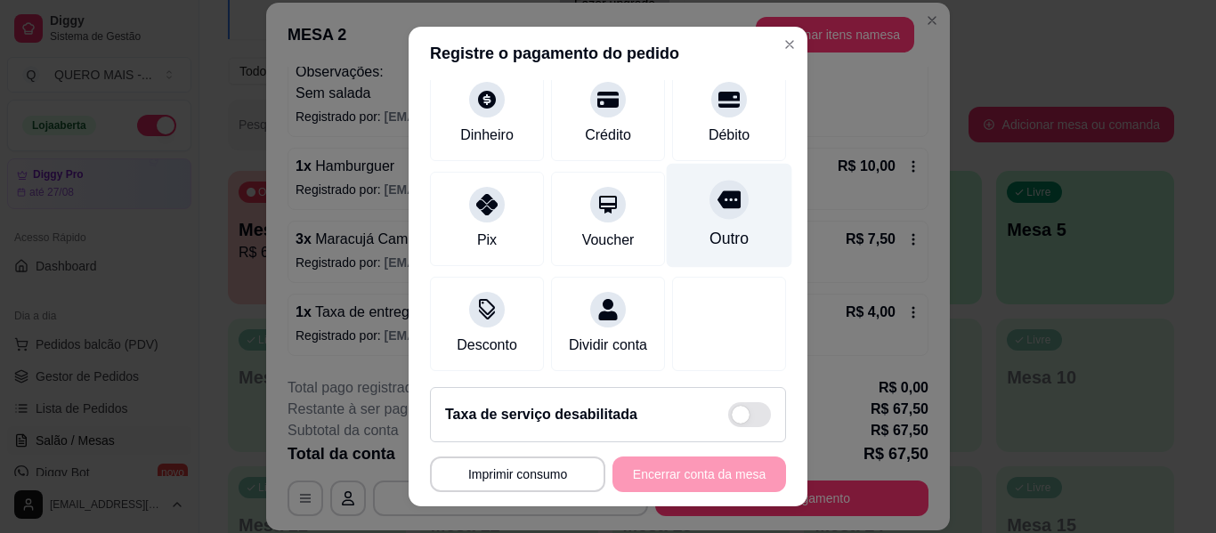
scroll to position [165, 0]
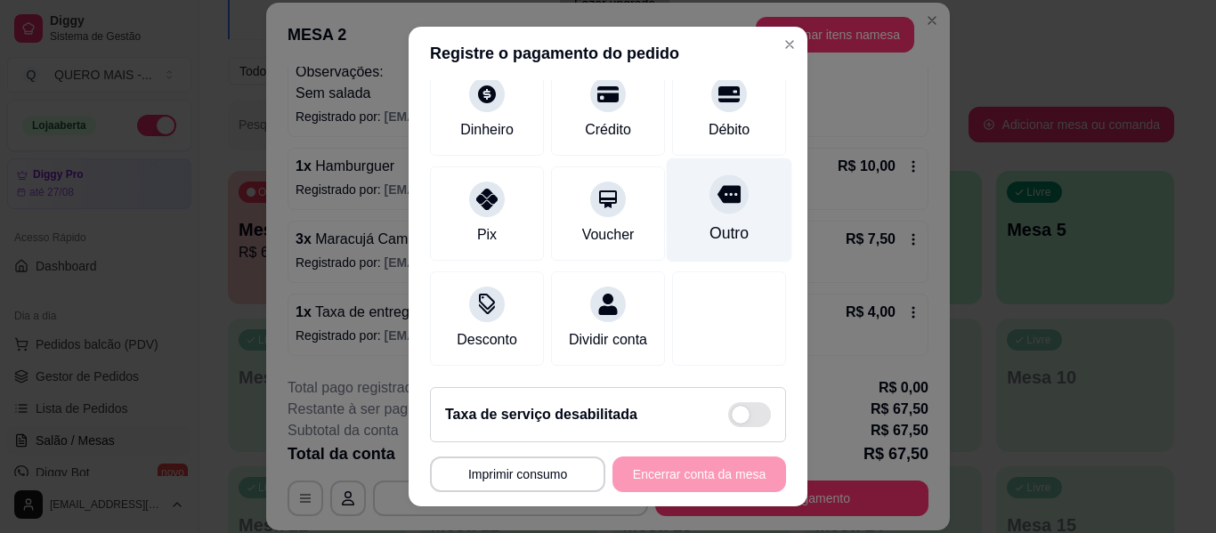
click at [715, 179] on div at bounding box center [729, 194] width 39 height 39
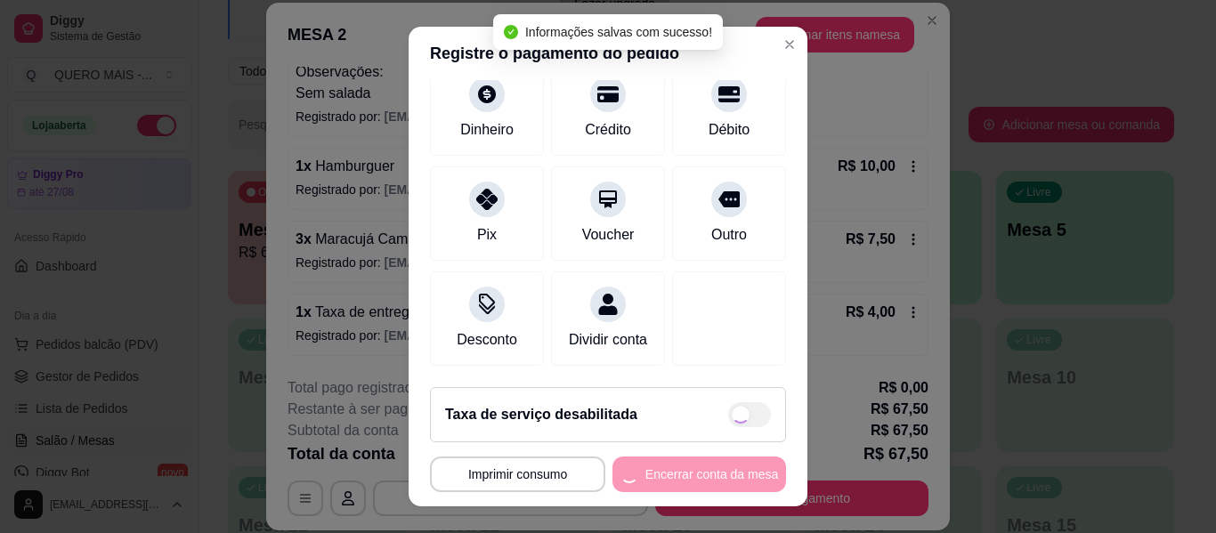
type input "R$ 0,00"
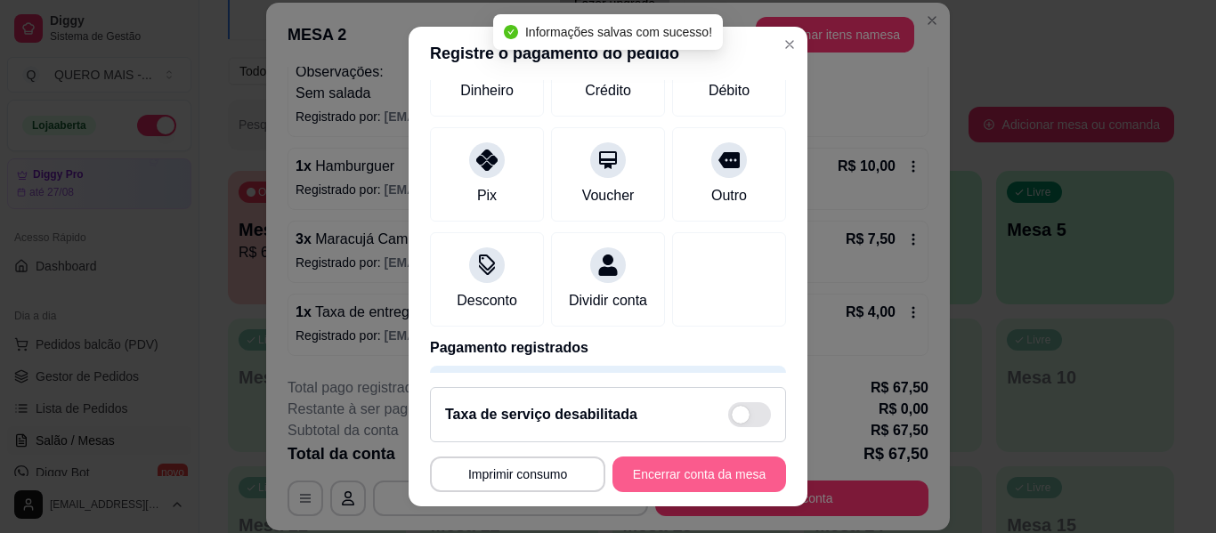
scroll to position [147, 0]
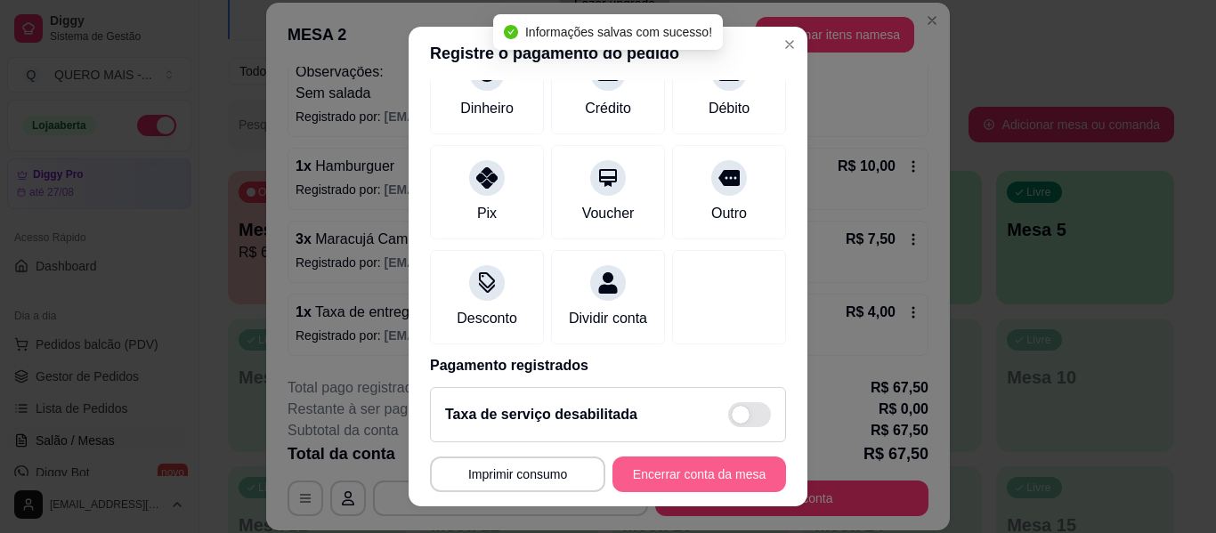
click at [674, 471] on button "Encerrar conta da mesa" at bounding box center [700, 475] width 174 height 36
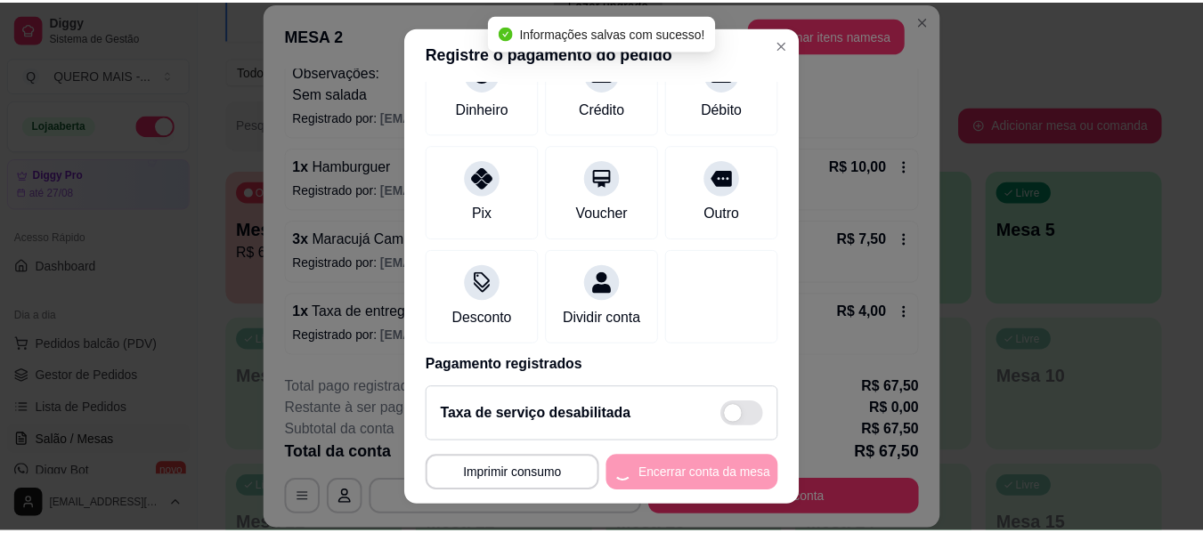
scroll to position [0, 0]
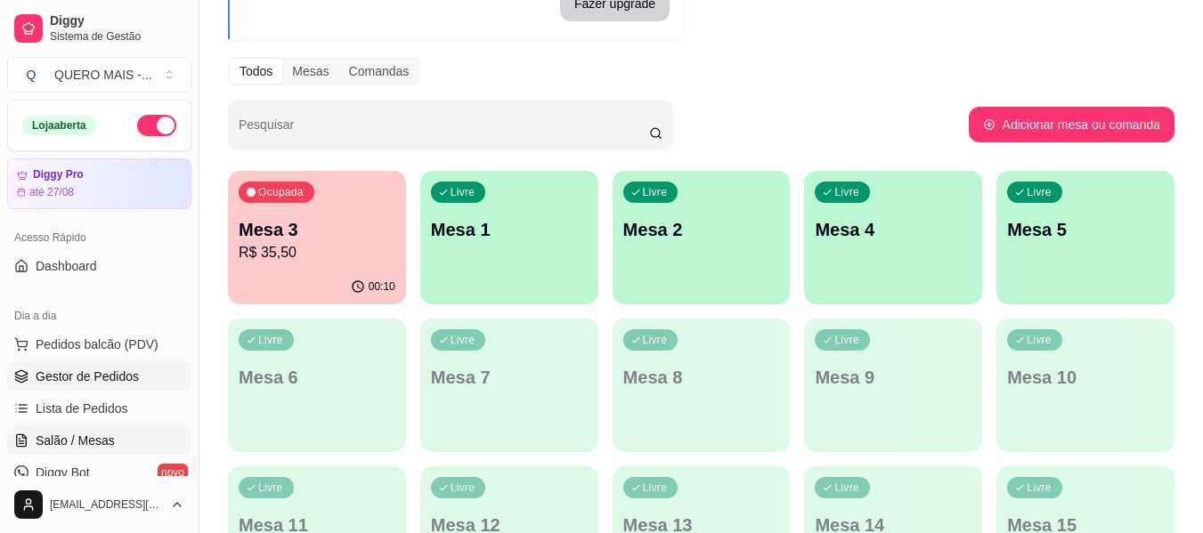
click at [30, 367] on link "Gestor de Pedidos" at bounding box center [99, 376] width 184 height 28
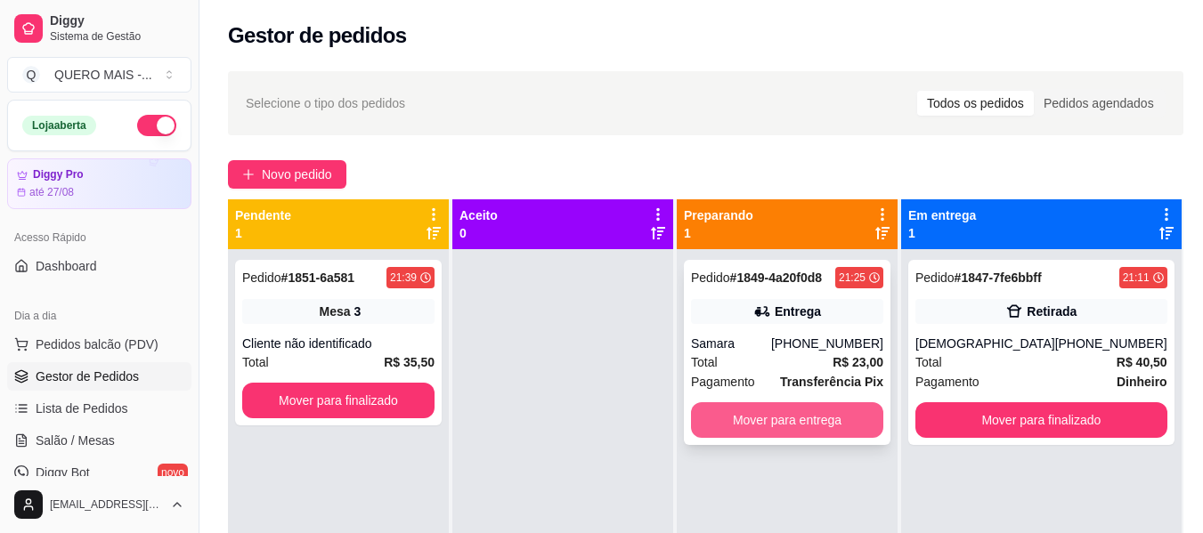
click at [883, 433] on button "Mover para entrega" at bounding box center [787, 420] width 192 height 36
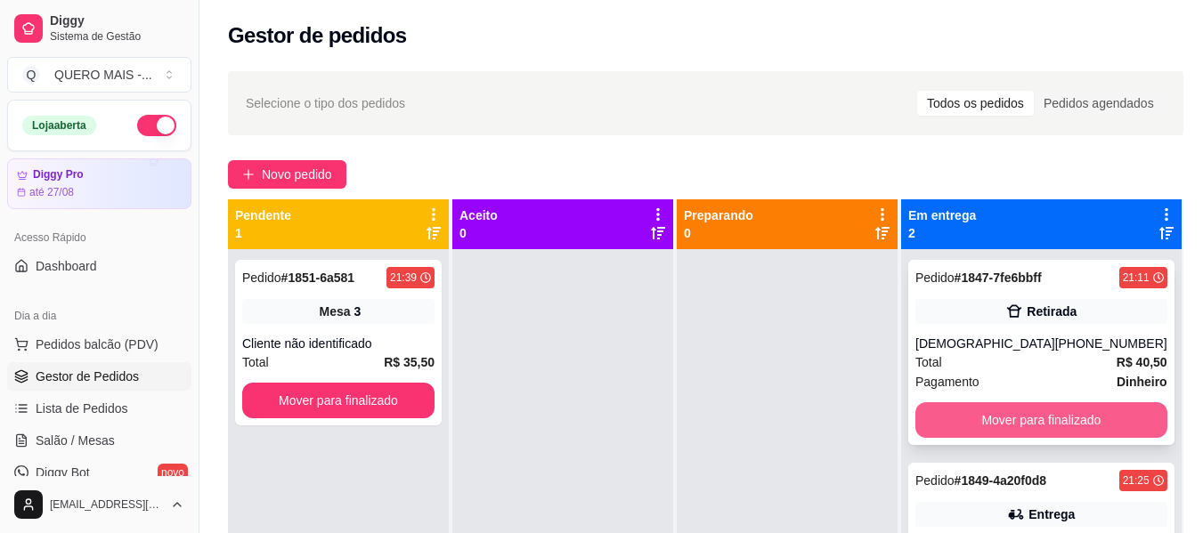
click at [1028, 411] on button "Mover para finalizado" at bounding box center [1041, 420] width 252 height 36
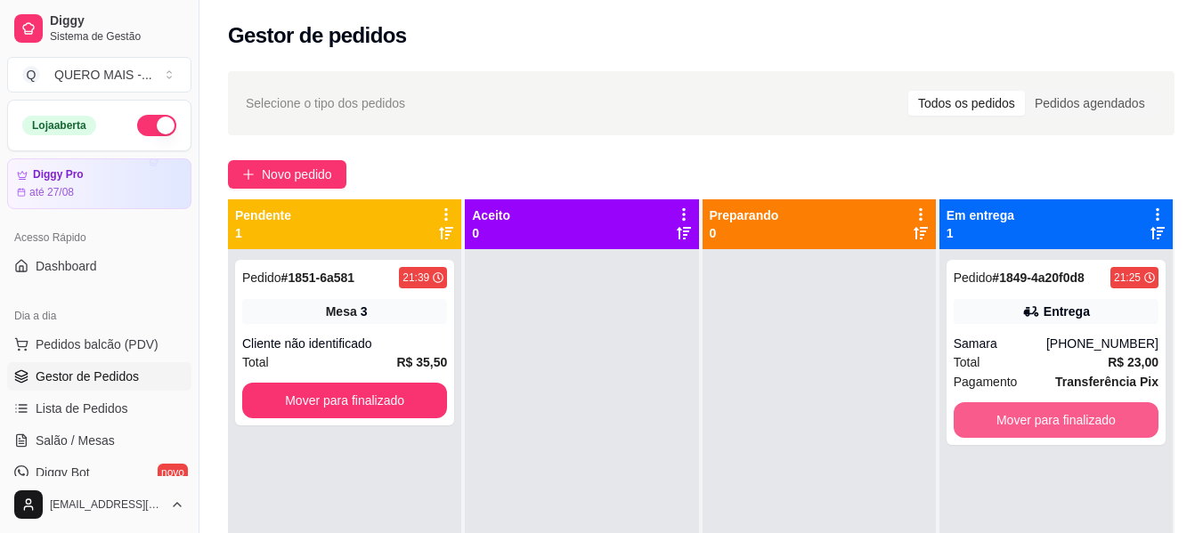
click at [1028, 412] on button "Mover para finalizado" at bounding box center [1056, 420] width 205 height 36
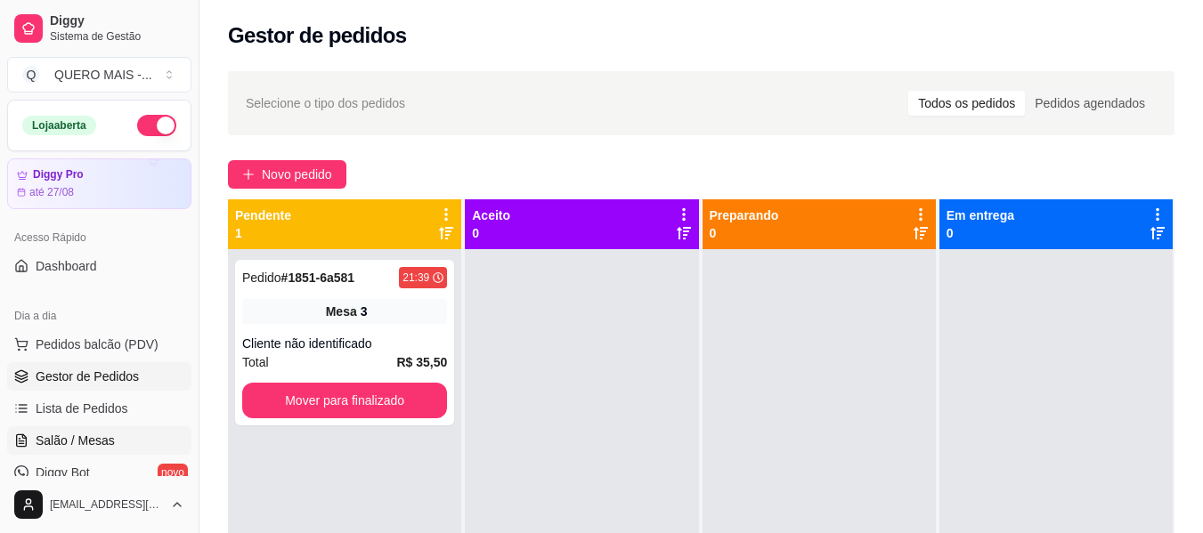
click at [110, 445] on span "Salão / Mesas" at bounding box center [75, 441] width 79 height 18
